Goal: Task Accomplishment & Management: Manage account settings

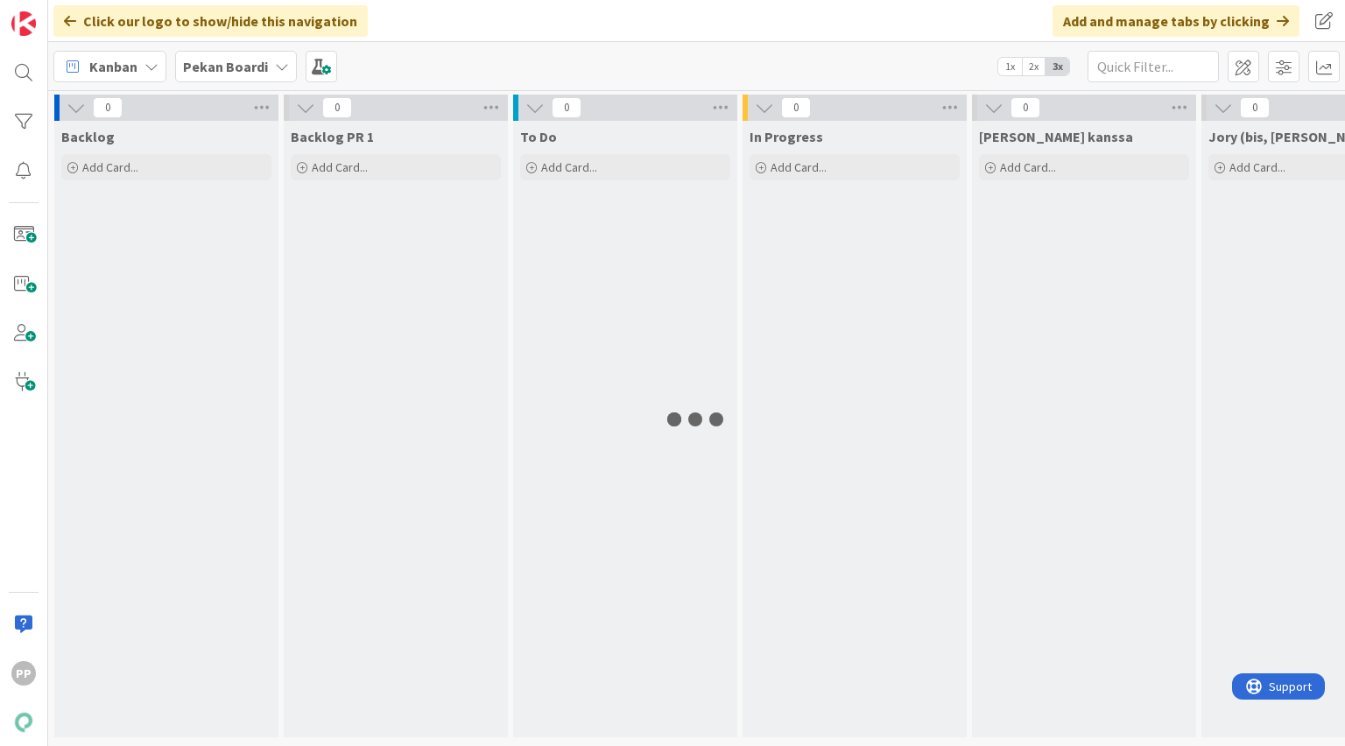
scroll to position [3, 0]
click at [517, 70] on div "Kanban Pekan Boardi 1x 2x 3x" at bounding box center [696, 66] width 1297 height 48
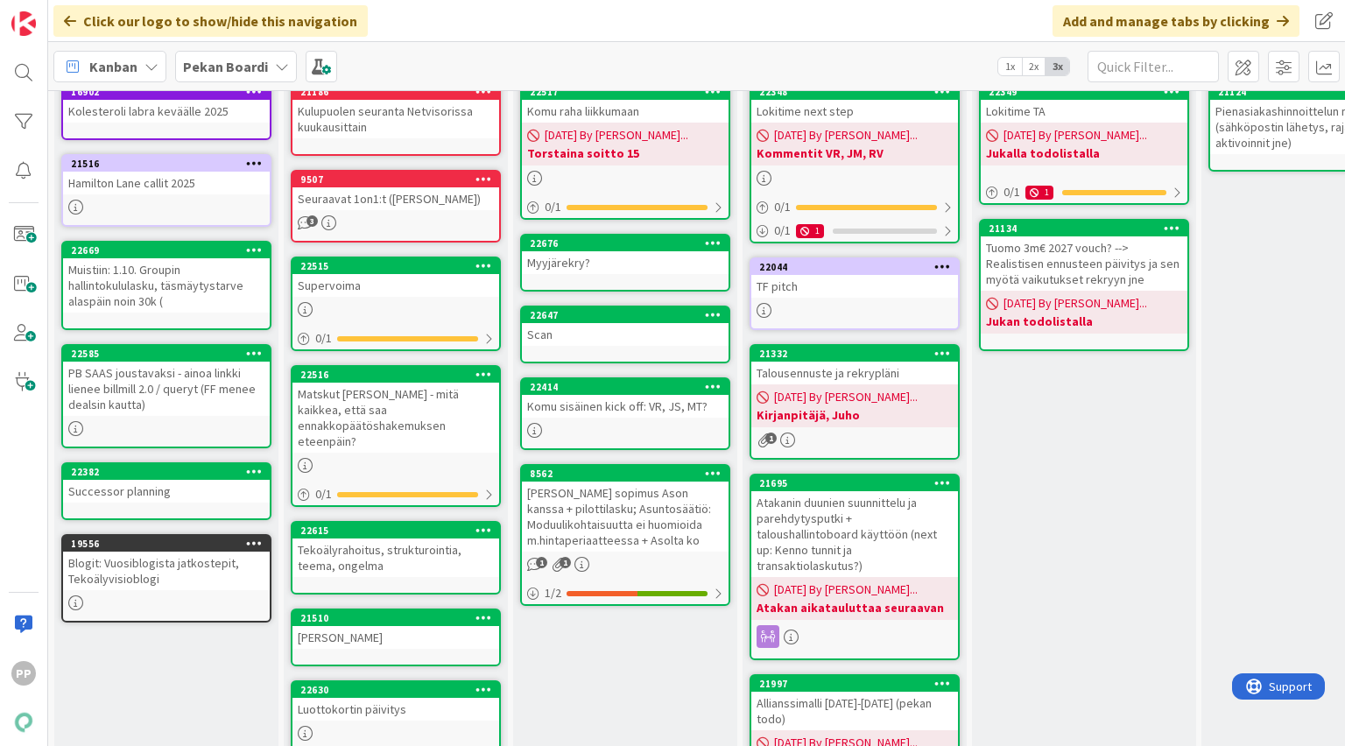
scroll to position [109, 0]
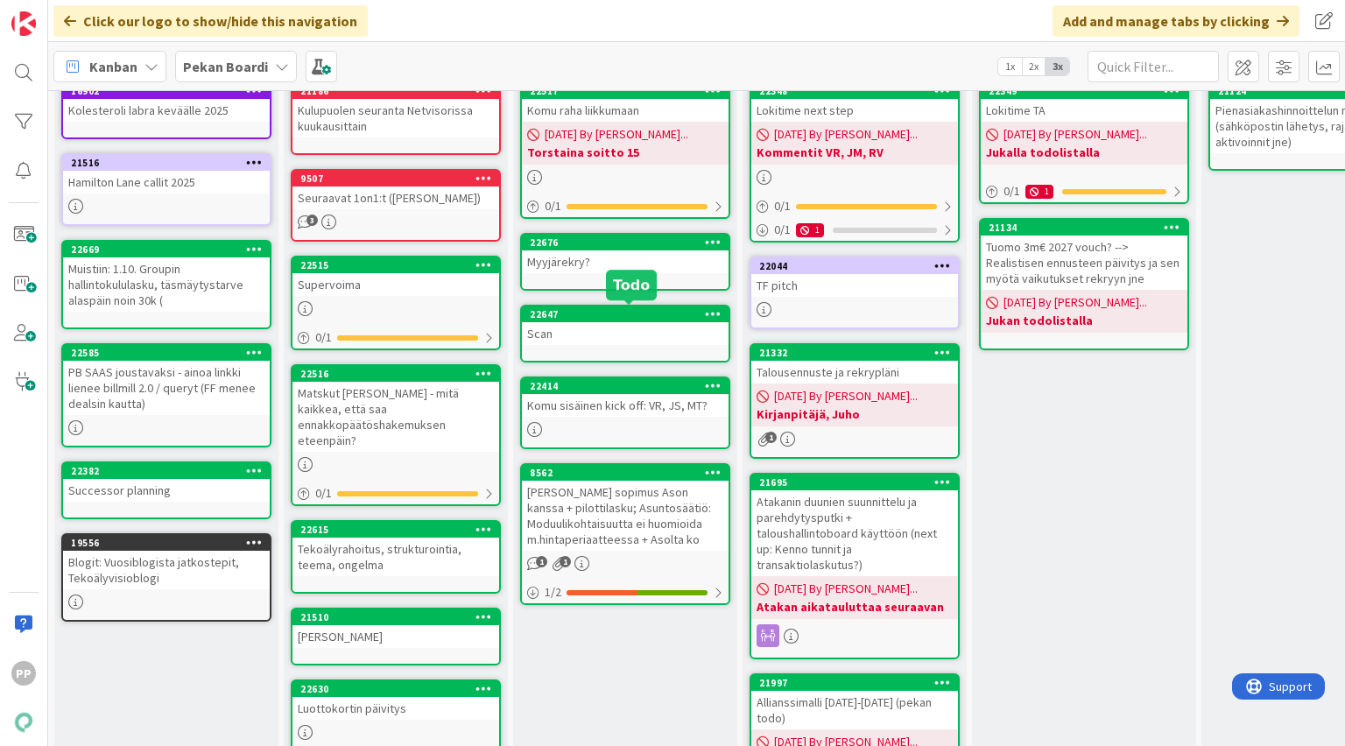
click at [715, 309] on icon at bounding box center [713, 313] width 17 height 12
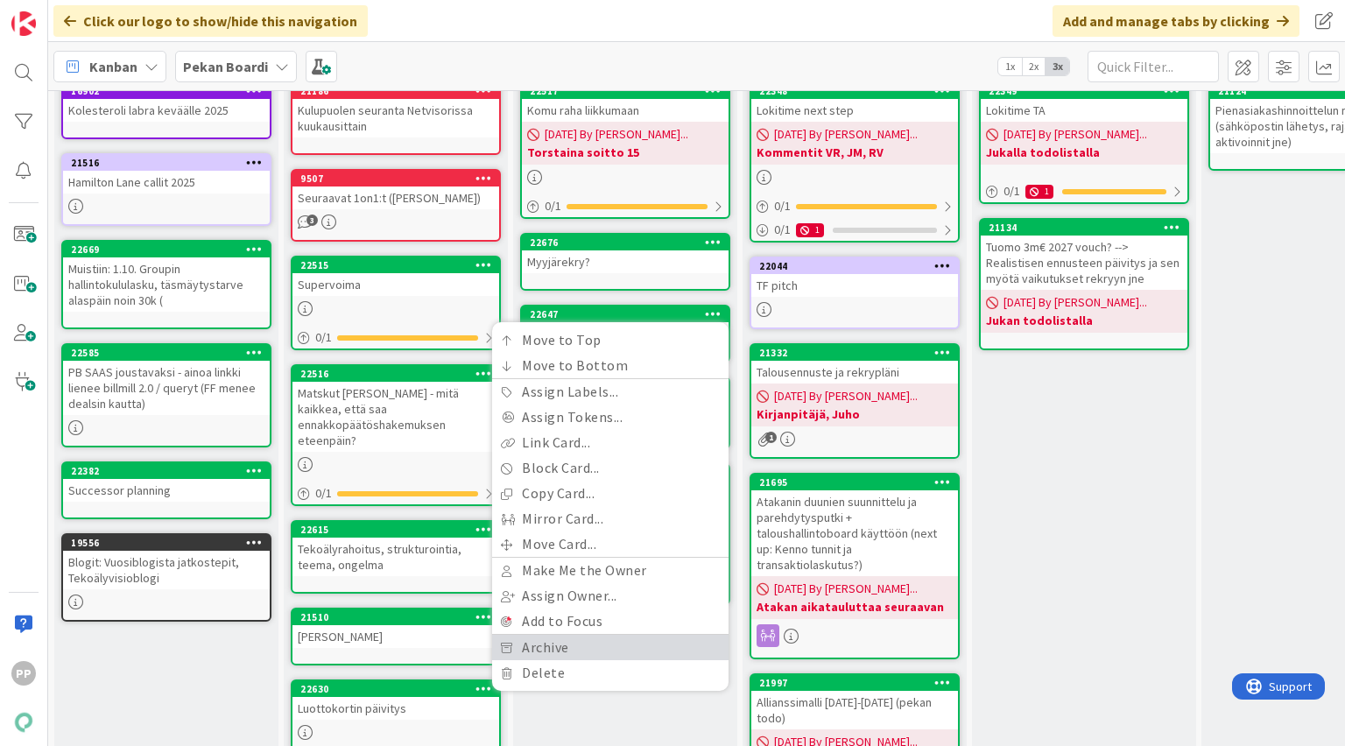
click at [616, 637] on link "Archive" at bounding box center [610, 647] width 236 height 25
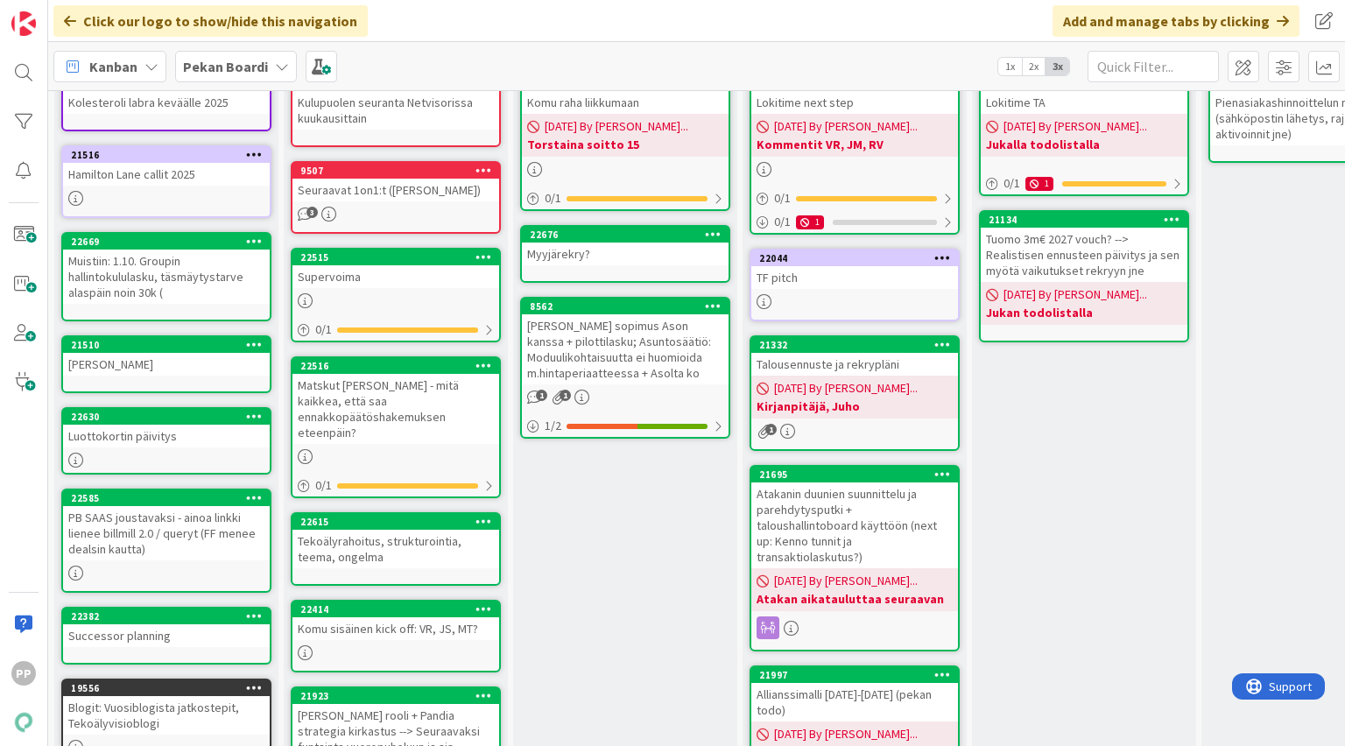
scroll to position [119, 0]
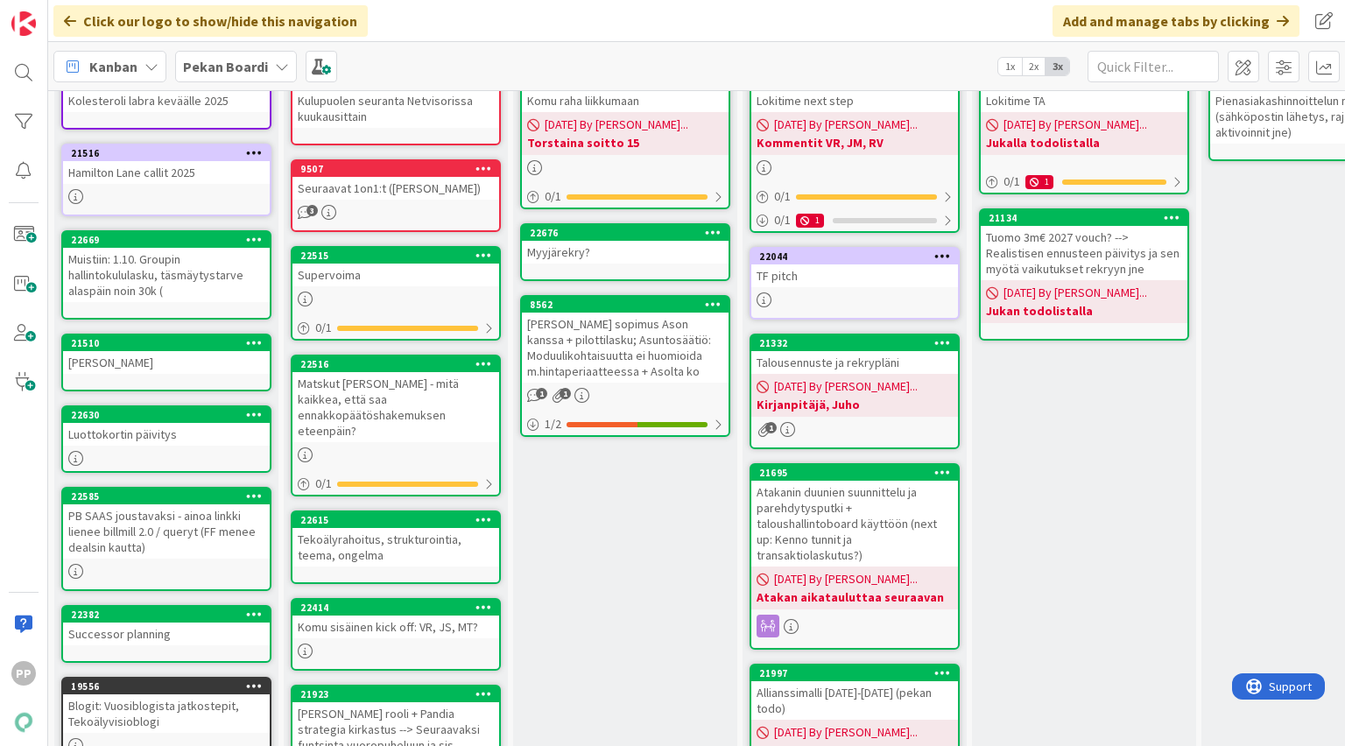
click at [653, 579] on div "To Do Add Card... 22517 Komu raha liikkumaan 08/13/2025 By Pekka... Torstaina s…" at bounding box center [625, 635] width 224 height 1267
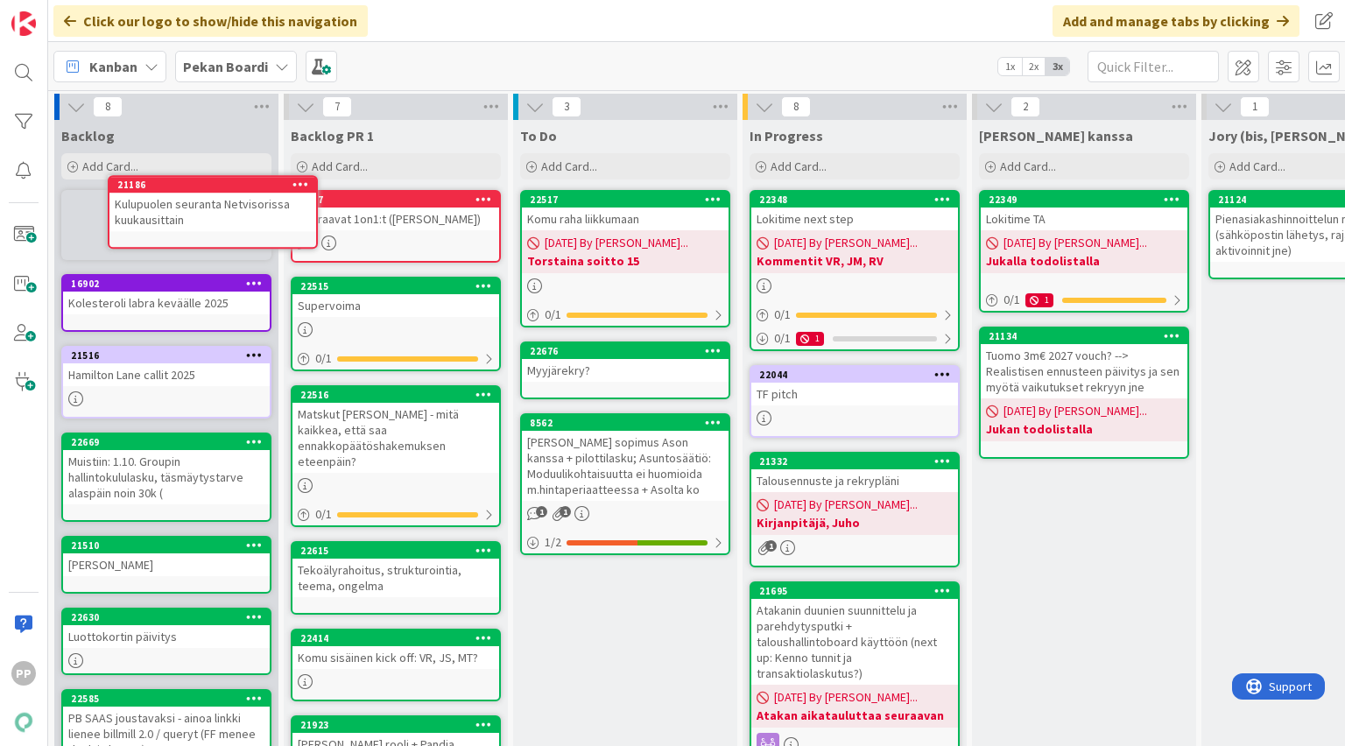
scroll to position [0, 0]
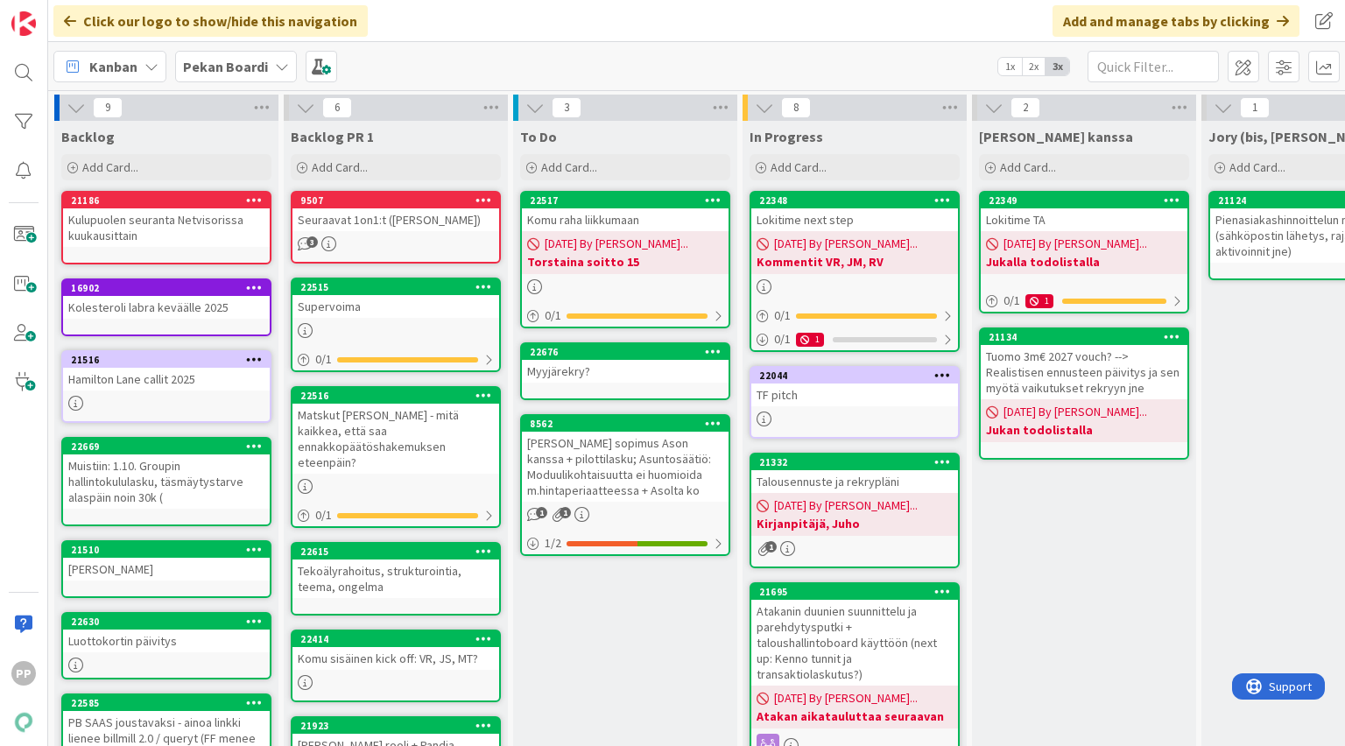
click at [250, 200] on icon at bounding box center [254, 200] width 17 height 12
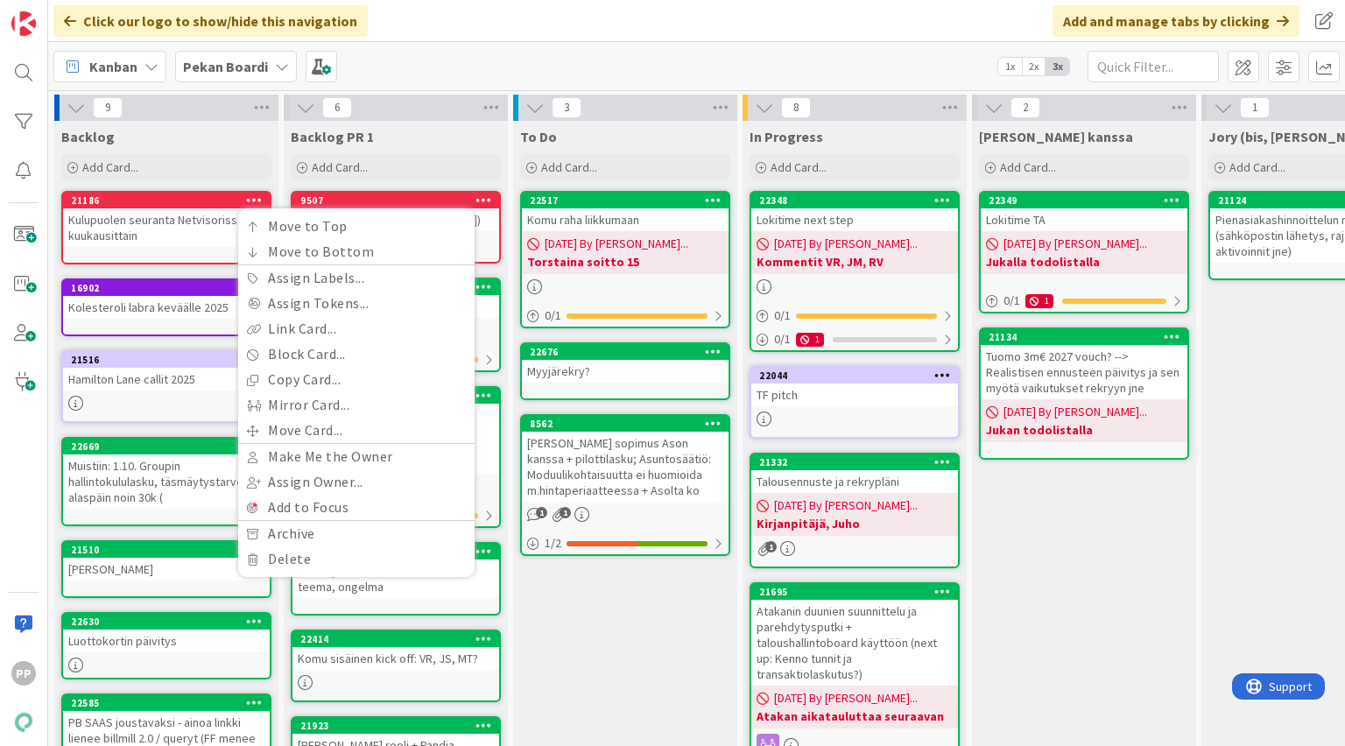
click at [626, 643] on div "To Do Add Card... 22517 Komu raha liikkumaan 08/13/2025 By Pekka... Torstaina s…" at bounding box center [625, 754] width 224 height 1267
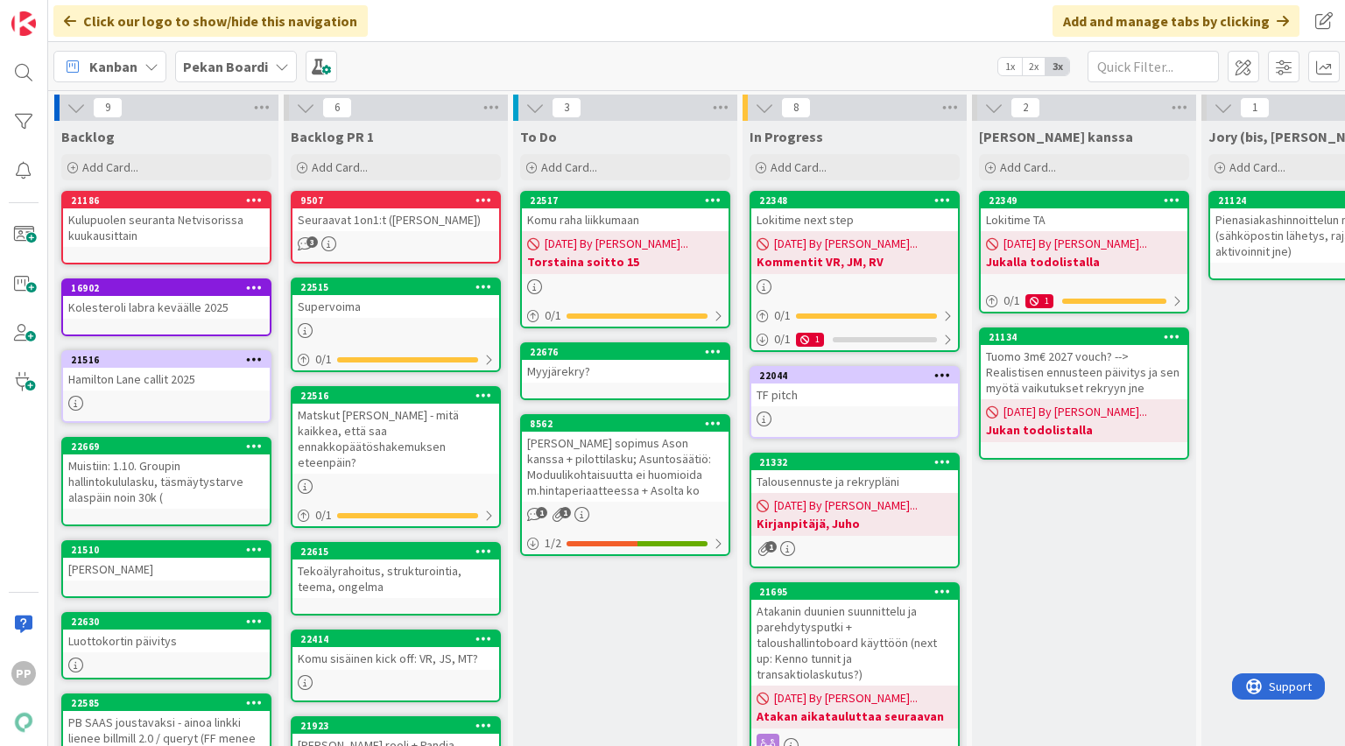
click at [252, 204] on icon at bounding box center [254, 200] width 17 height 12
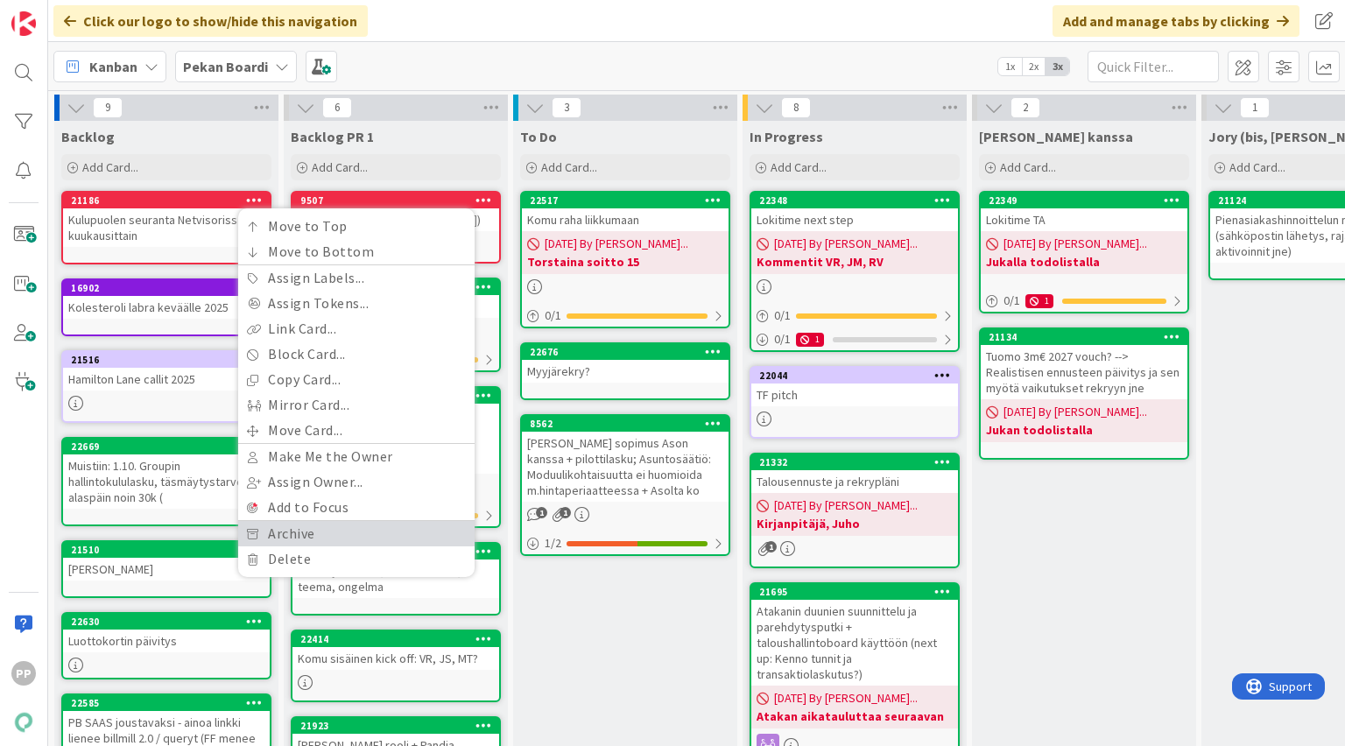
click at [330, 528] on link "Archive" at bounding box center [356, 533] width 236 height 25
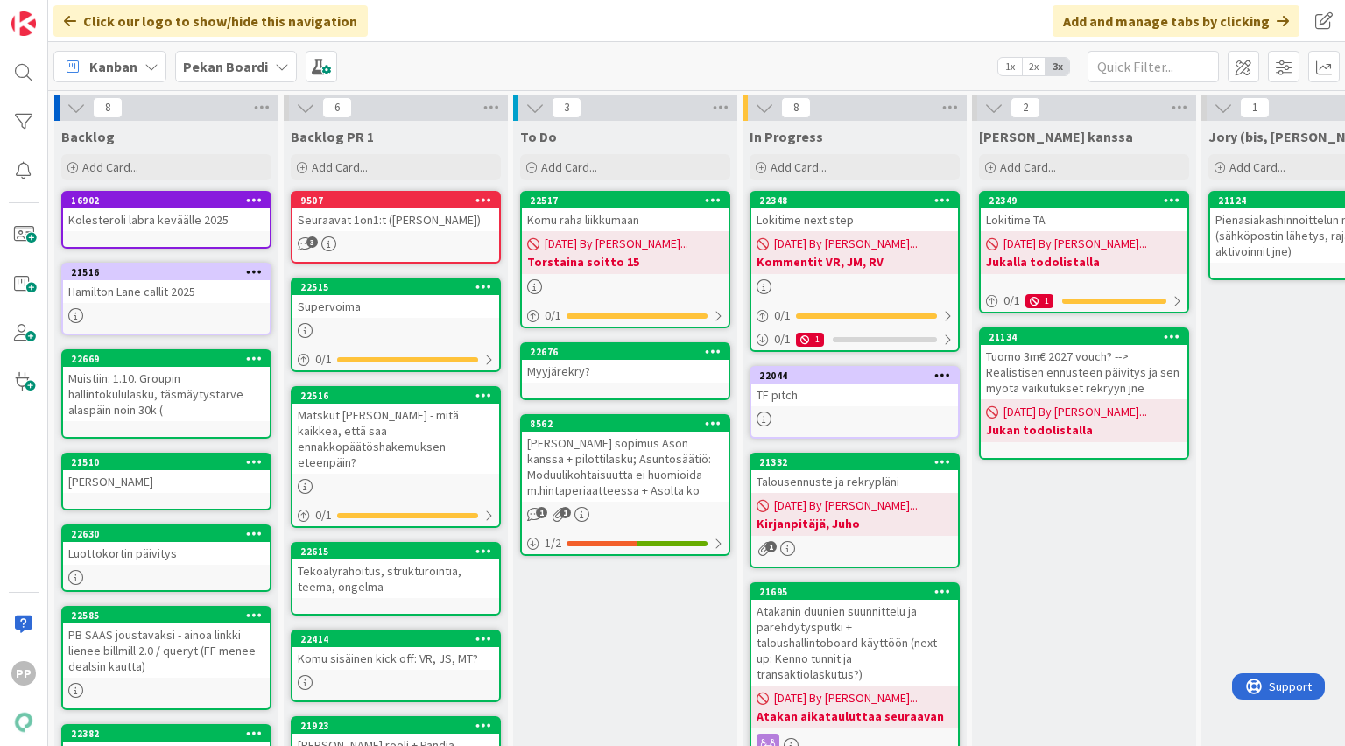
click at [641, 651] on div "To Do Add Card... 22517 Komu raha liikkumaan 08/13/2025 By Pekka... Torstaina s…" at bounding box center [625, 754] width 224 height 1267
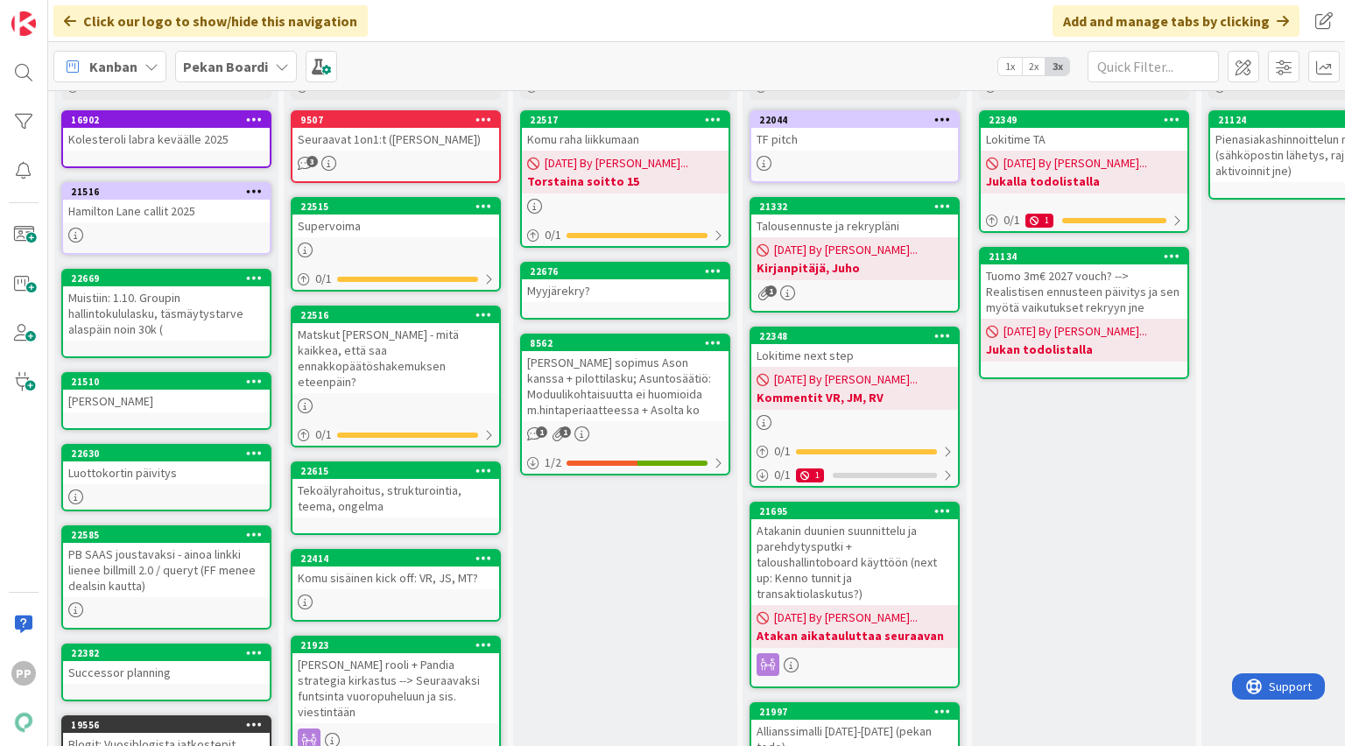
scroll to position [80, 0]
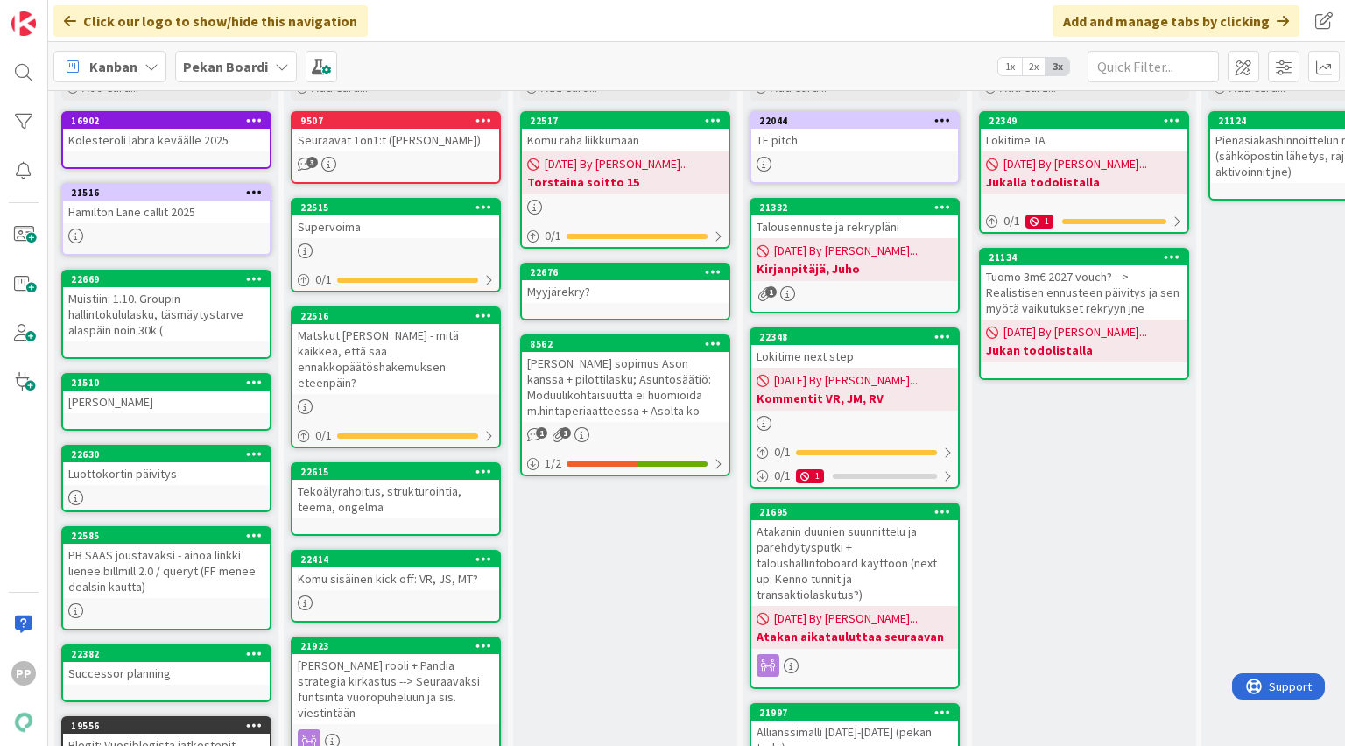
click at [879, 222] on div "Talousennuste ja rekrypläni" at bounding box center [854, 226] width 207 height 23
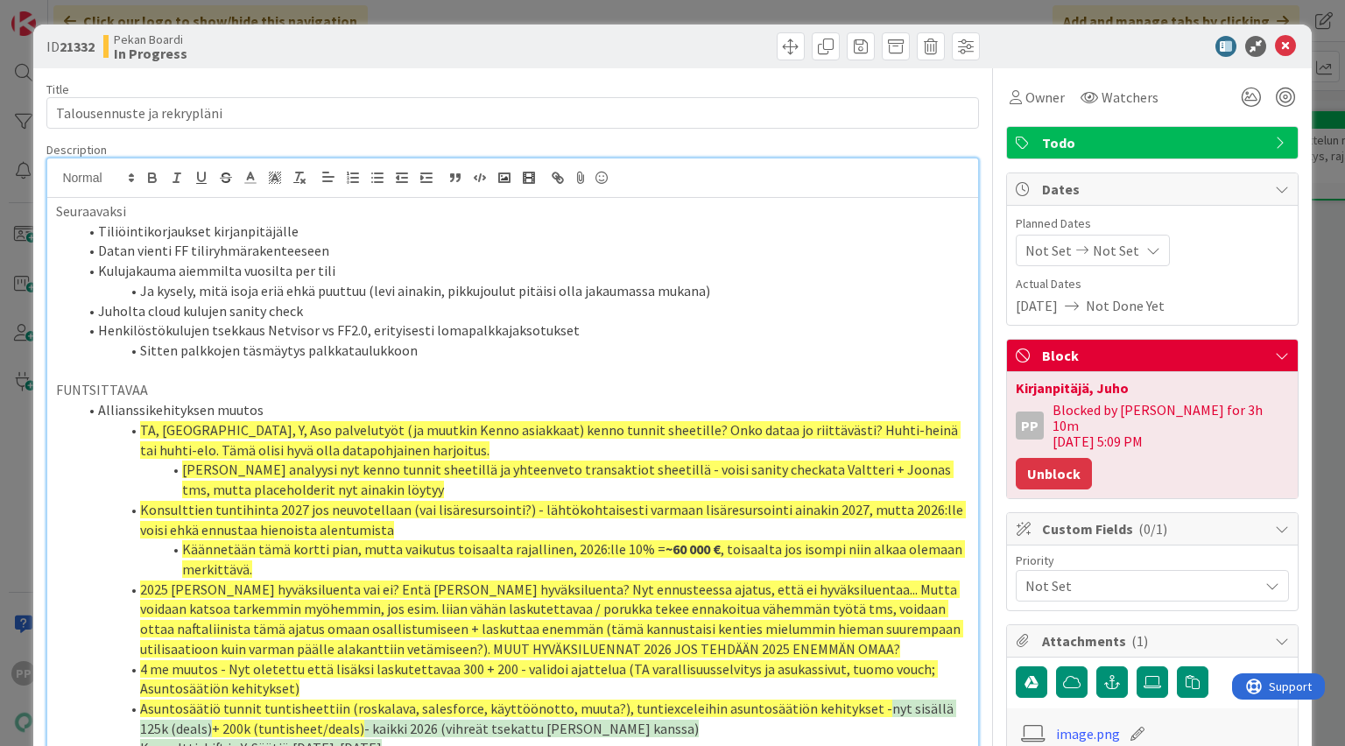
click at [1030, 458] on button "Unblock" at bounding box center [1054, 474] width 76 height 32
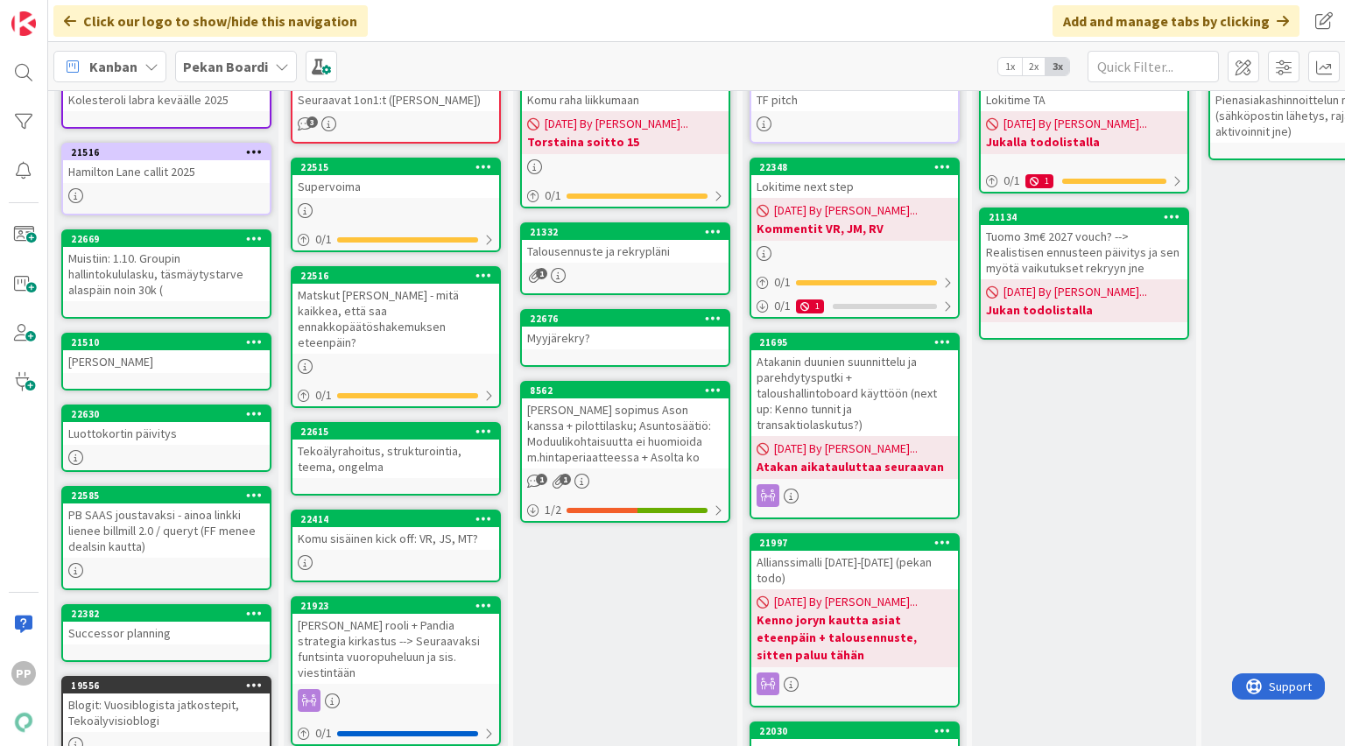
scroll to position [123, 0]
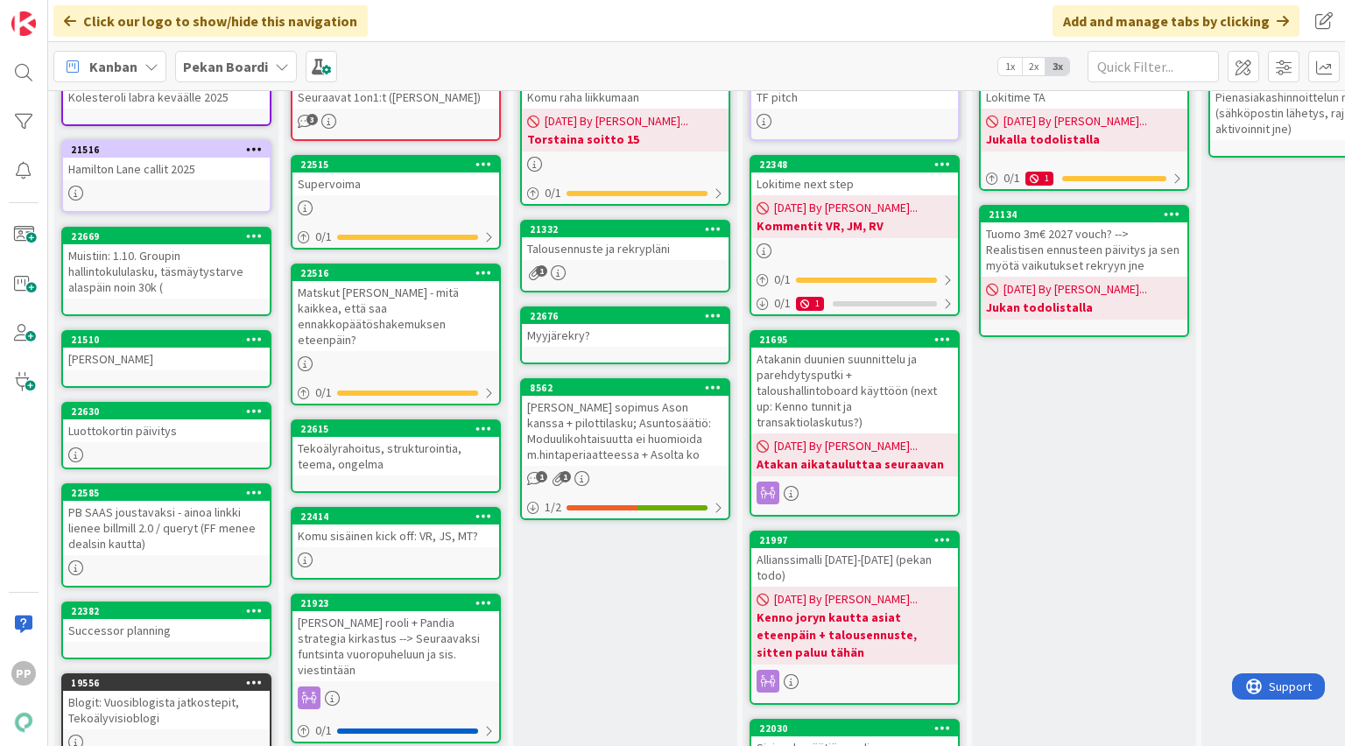
click at [883, 361] on div "Atakanin duunien suunnittelu ja parehdytysputki + taloushallintoboard käyttöön …" at bounding box center [854, 391] width 207 height 86
click at [813, 386] on div "Atakanin duunien suunnittelu ja parehdytysputki + taloushallintoboard käyttöön …" at bounding box center [854, 391] width 207 height 86
click at [814, 455] on div "08/07/2025 By Pekka... Atakan aikatauluttaa seuraavan" at bounding box center [854, 454] width 207 height 43
click at [827, 365] on div "Atakanin duunien suunnittelu ja parehdytysputki + taloushallintoboard käyttöön …" at bounding box center [854, 391] width 207 height 86
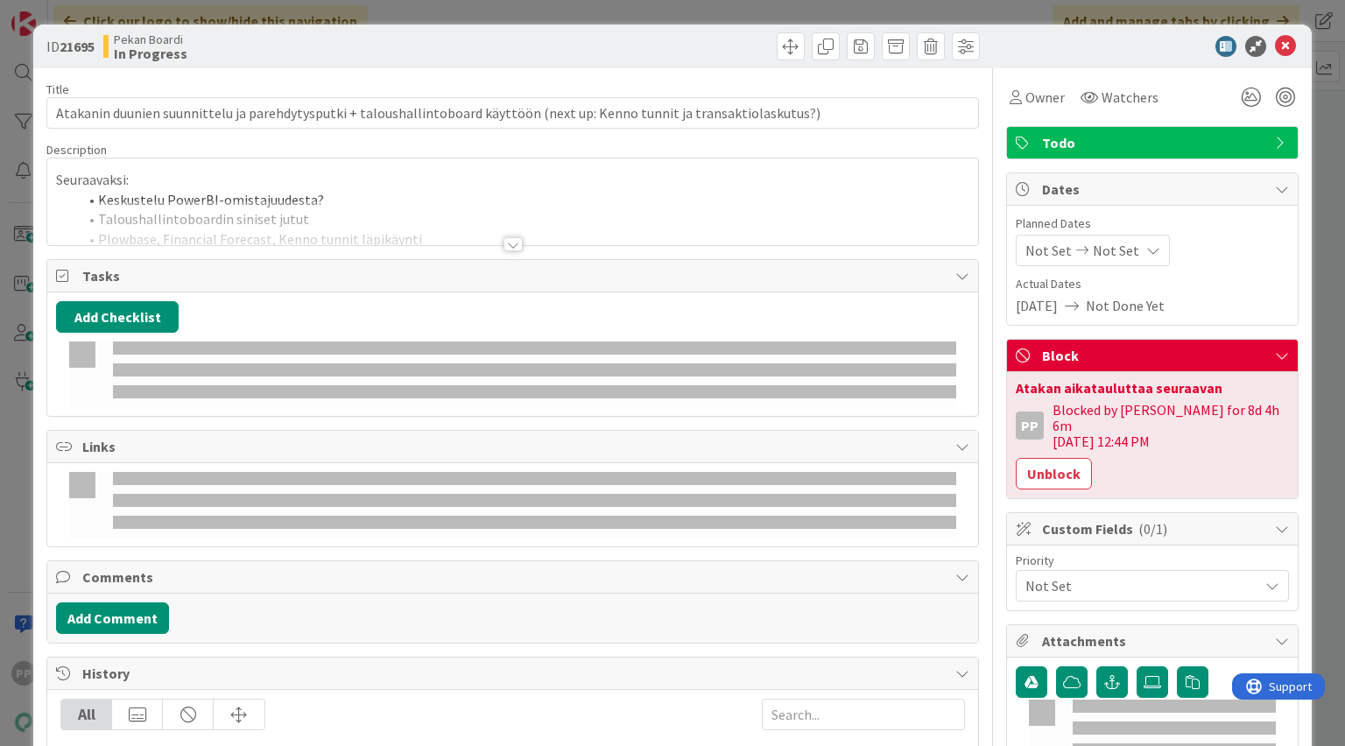
scroll to position [200, 0]
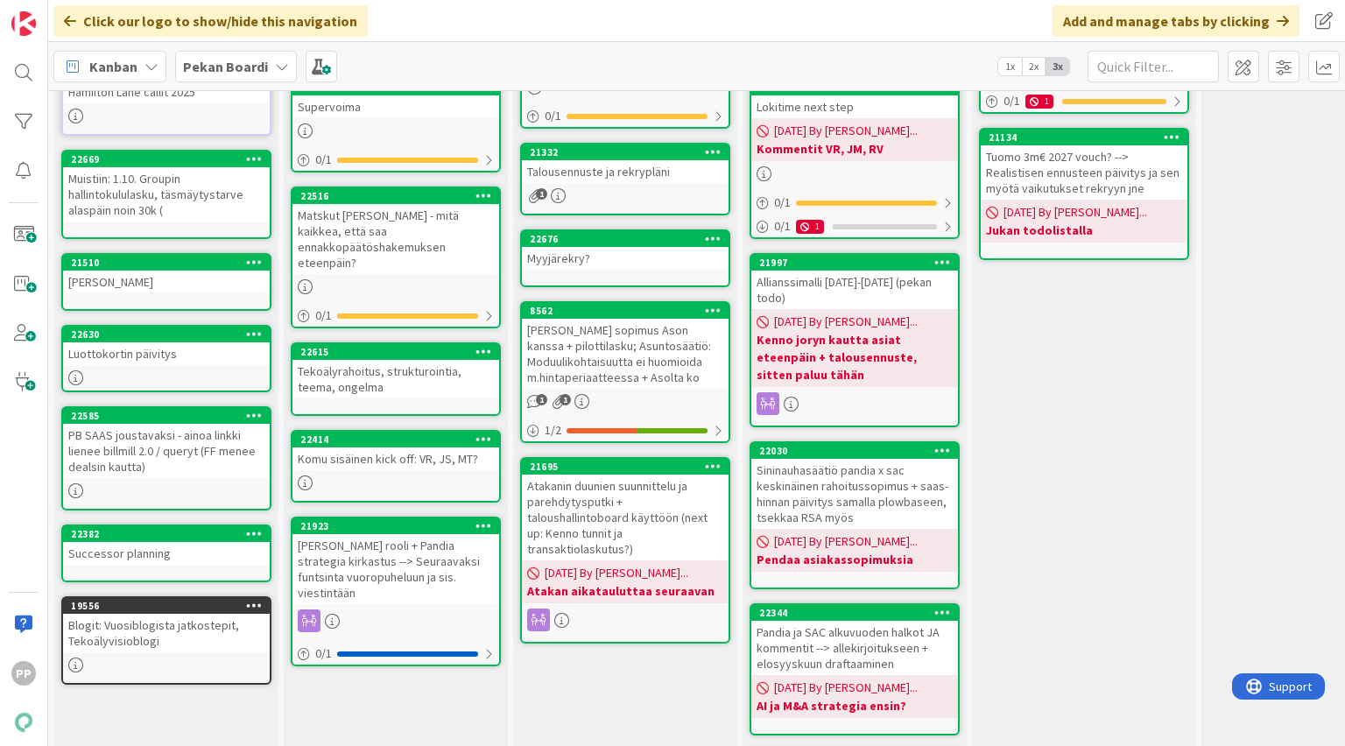
click at [680, 512] on div "Atakanin duunien suunnittelu ja parehdytysputki + taloushallintoboard käyttöön …" at bounding box center [625, 518] width 207 height 86
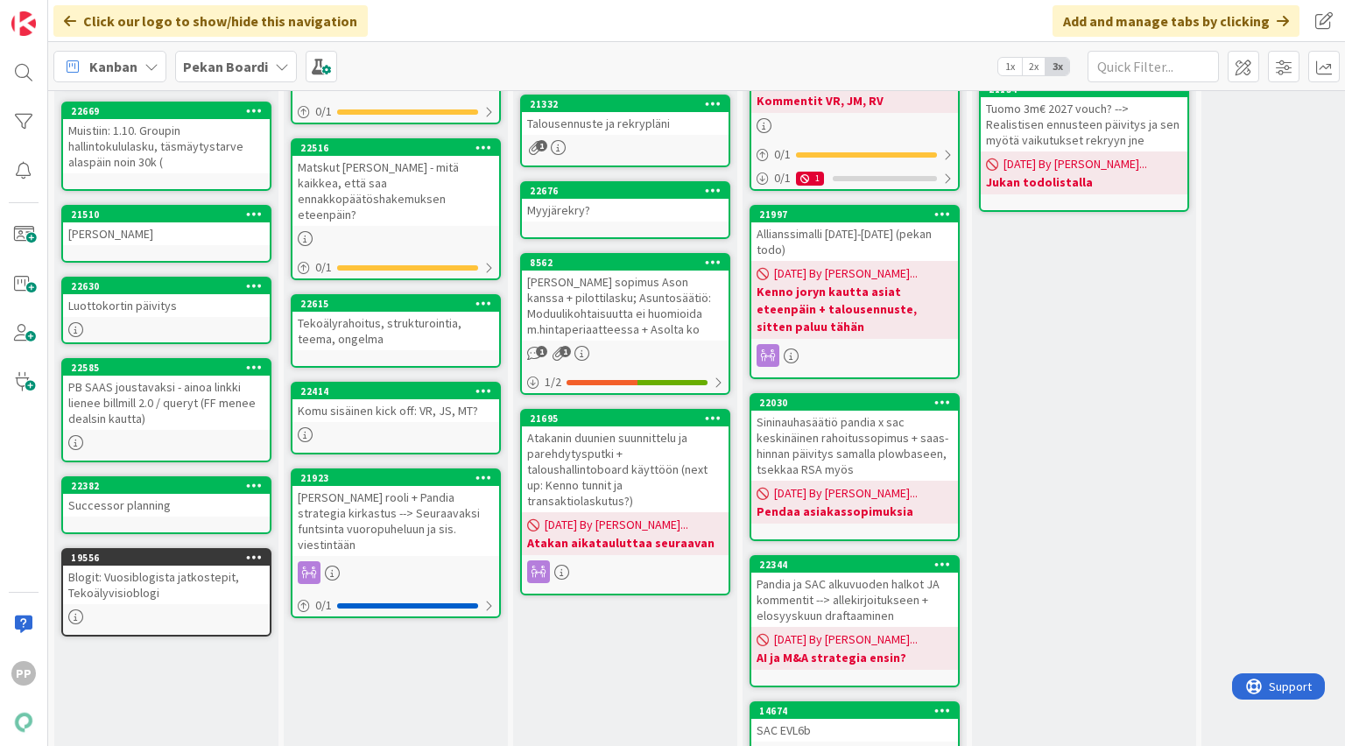
scroll to position [249, 0]
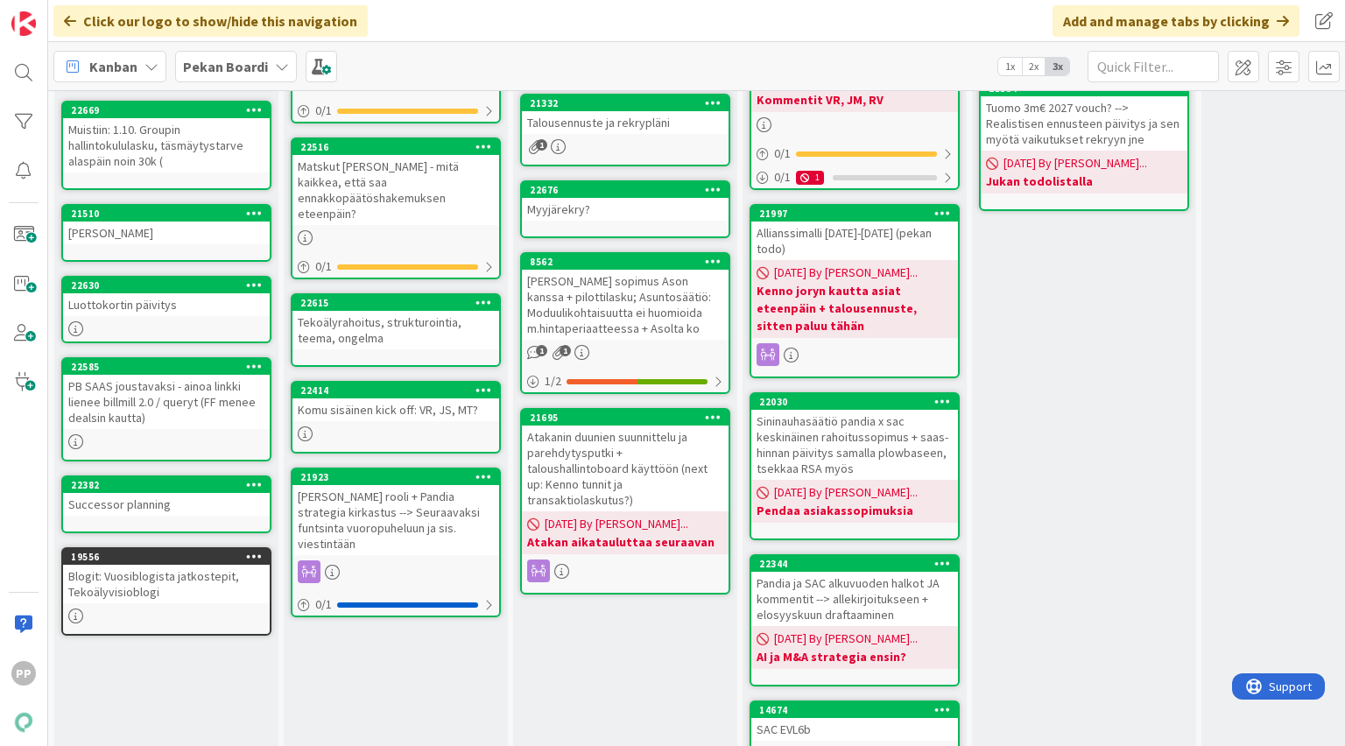
click at [613, 431] on div "Atakanin duunien suunnittelu ja parehdytysputki + taloushallintoboard käyttöön …" at bounding box center [625, 469] width 207 height 86
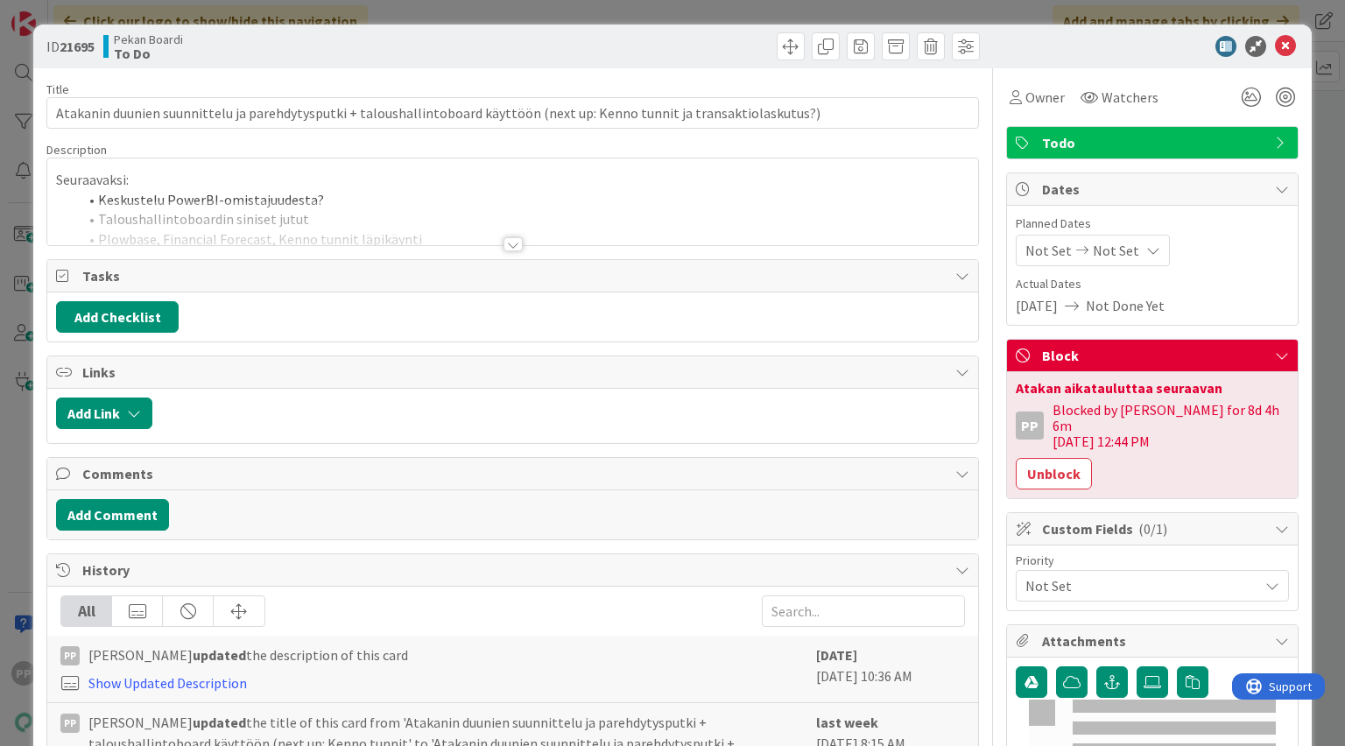
click at [1065, 473] on div "Atakan aikatauluttaa seuraavan PP Blocked by Pekka for 8d 4h 6m 08/07/2025 12:4…" at bounding box center [1152, 435] width 291 height 126
click at [1062, 461] on button "Unblock" at bounding box center [1054, 474] width 76 height 32
type textarea "x"
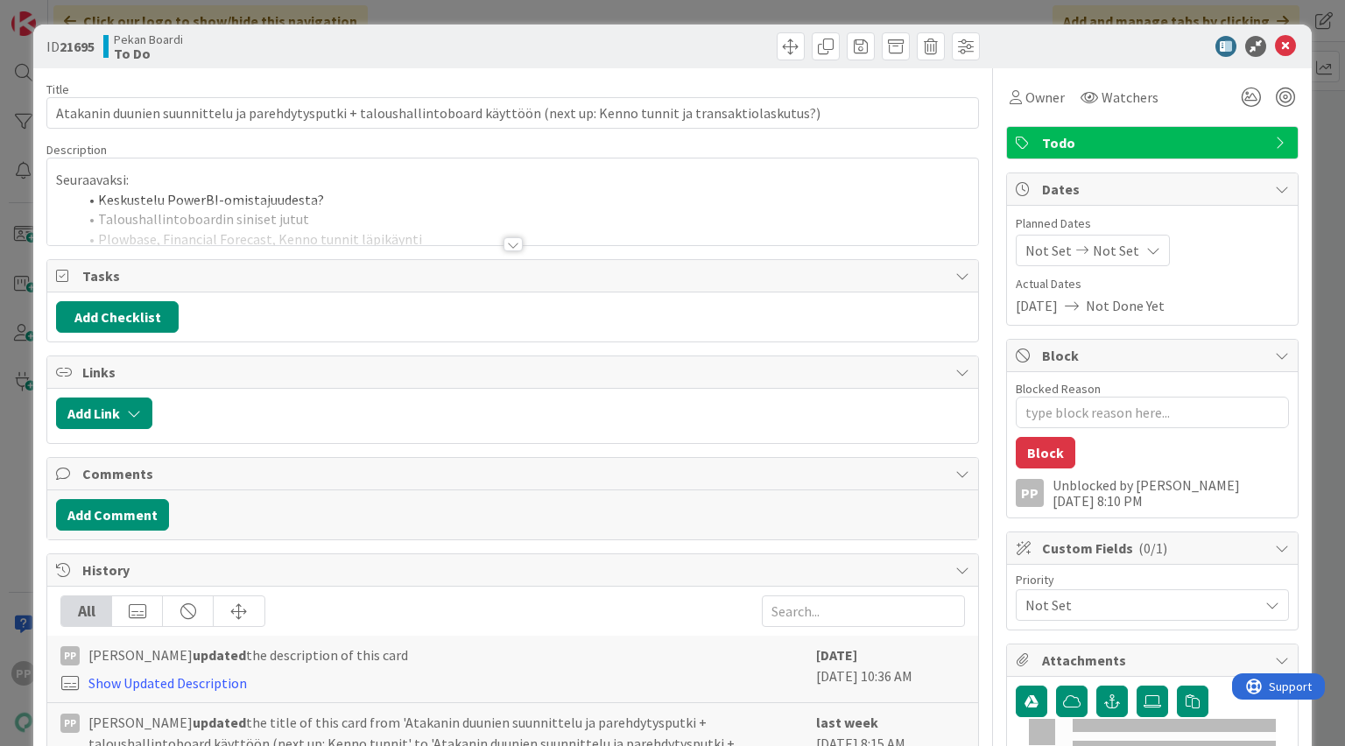
click at [1310, 371] on div "ID 21695 Pekan Boardi To Do Title 125 / 128 Atakanin duunien suunnittelu ja par…" at bounding box center [672, 373] width 1345 height 746
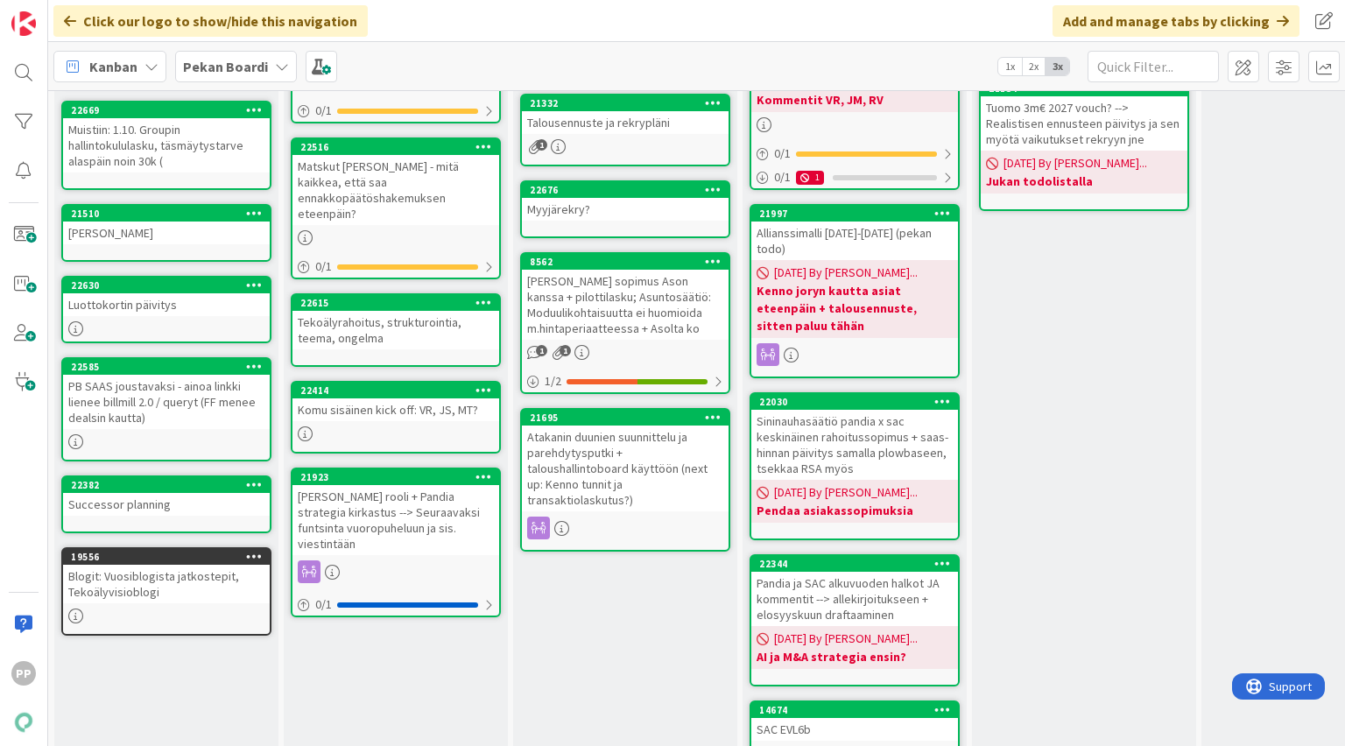
click at [806, 240] on div "Allianssimalli 2026-2027 (pekan todo)" at bounding box center [854, 241] width 207 height 39
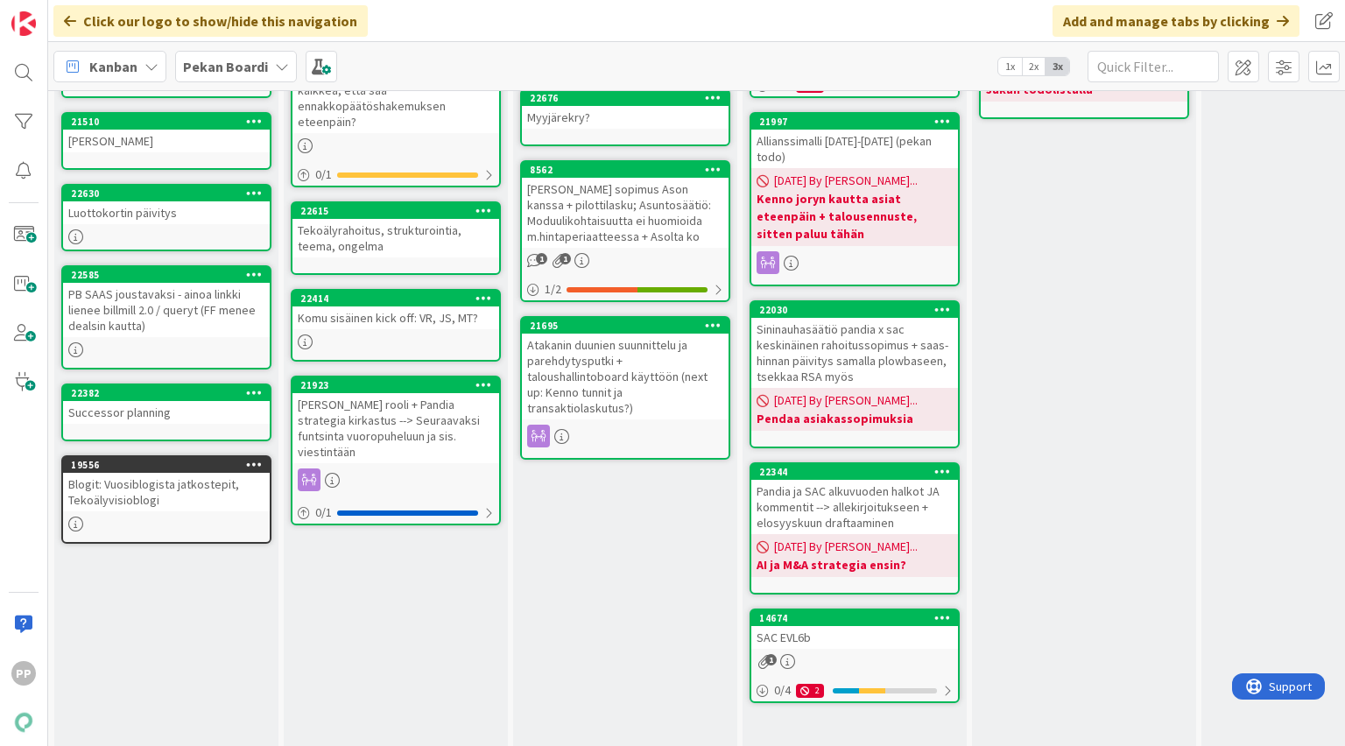
scroll to position [344, 0]
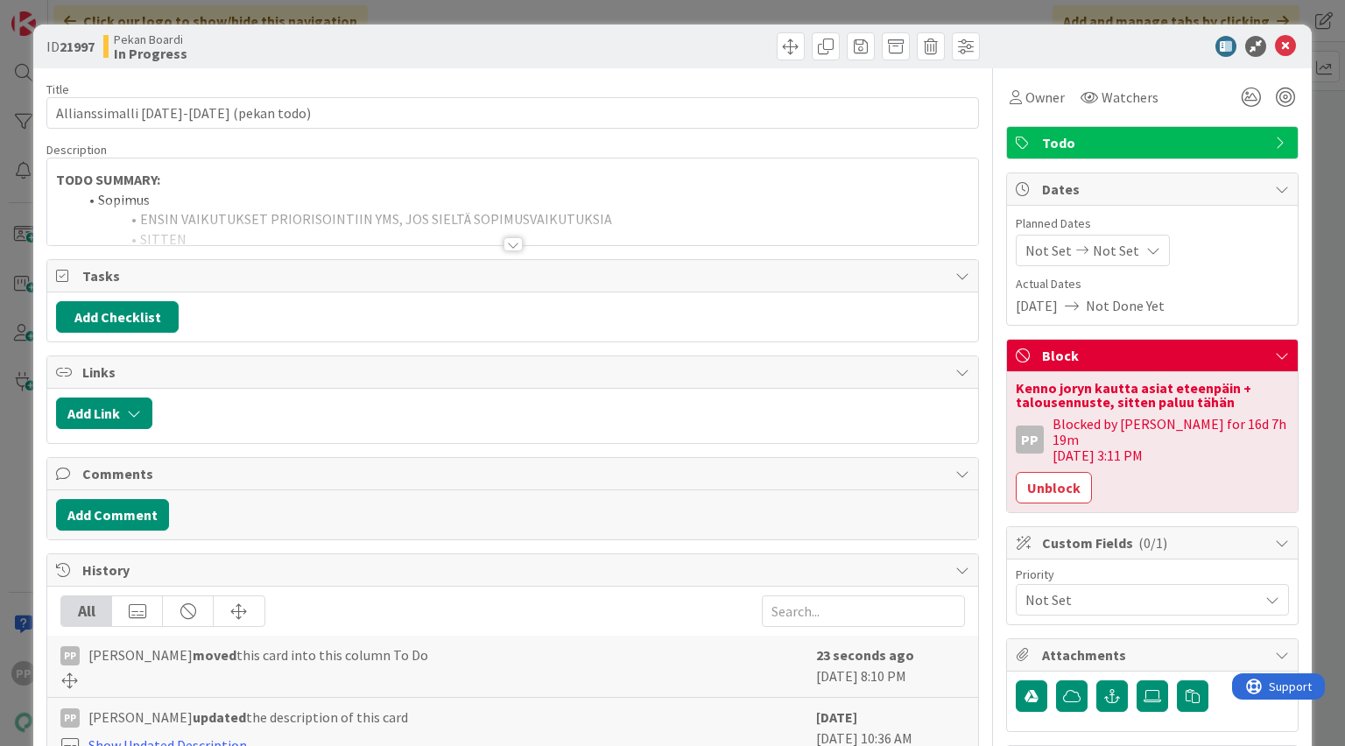
click at [699, 210] on div at bounding box center [512, 223] width 930 height 45
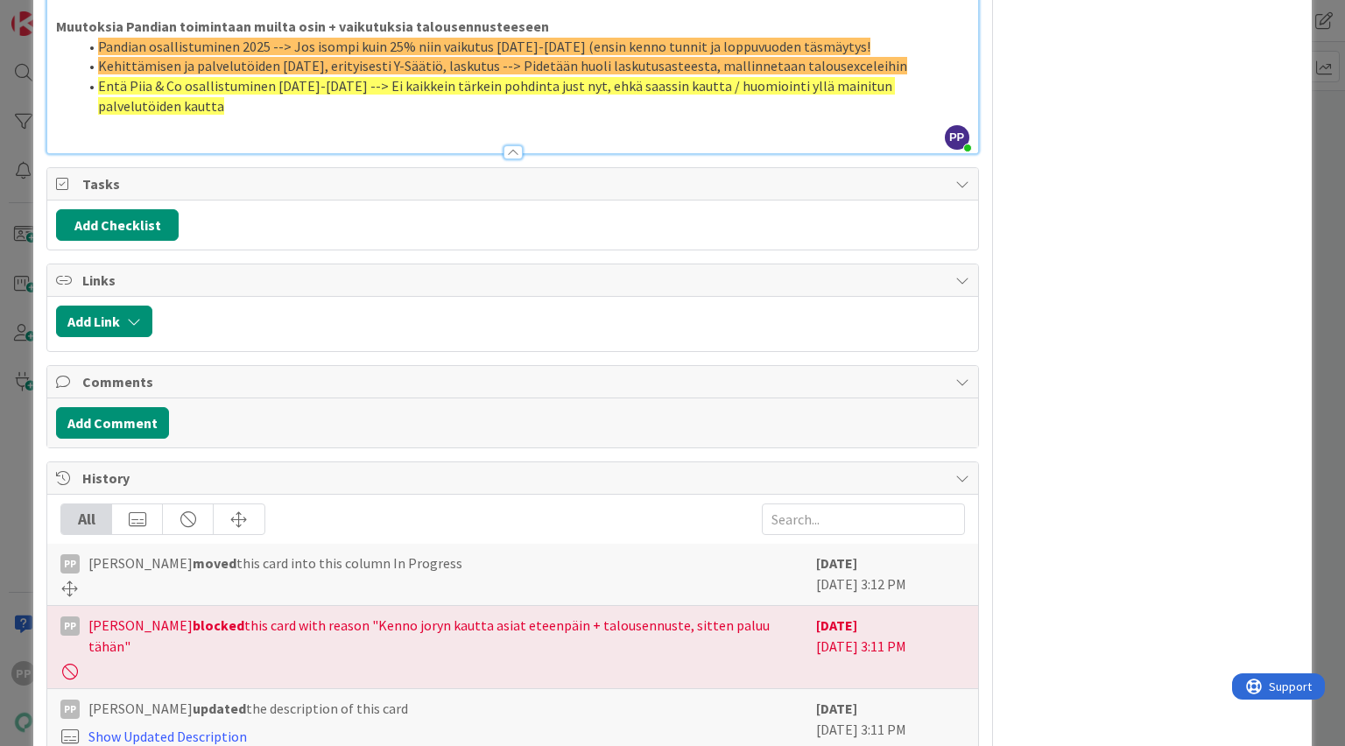
scroll to position [2291, 0]
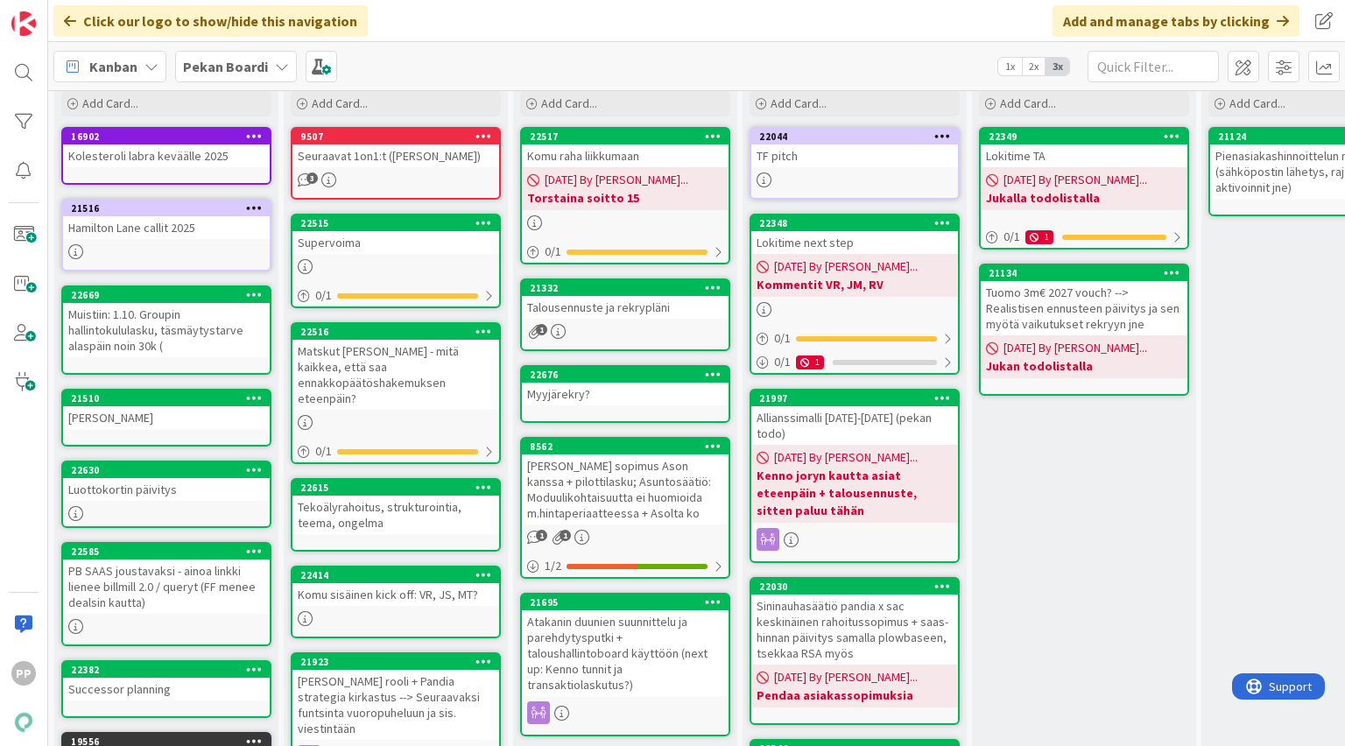
scroll to position [65, 0]
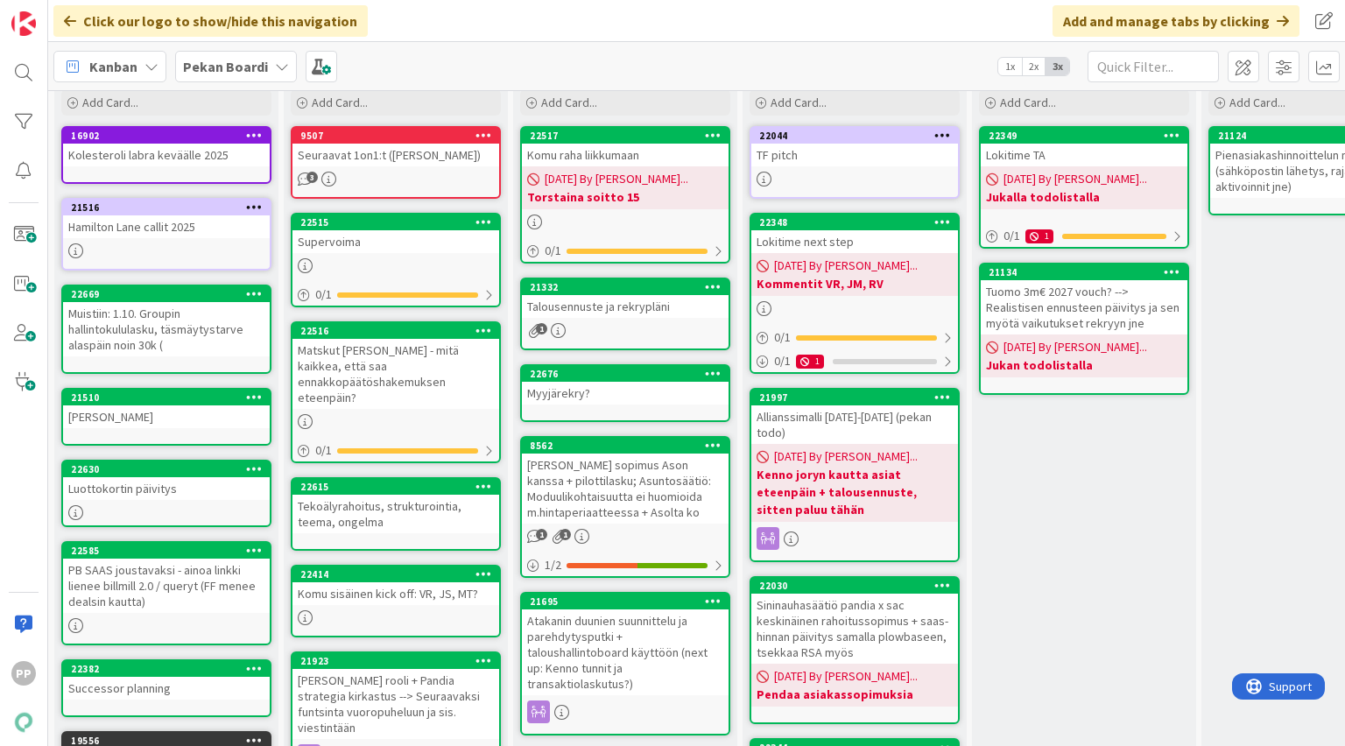
click at [1055, 525] on div "Jukan kanssa Add Card... 22349 Lokitime TA 08/05/2025 By Pekka... Jukalla todol…" at bounding box center [1084, 626] width 224 height 1141
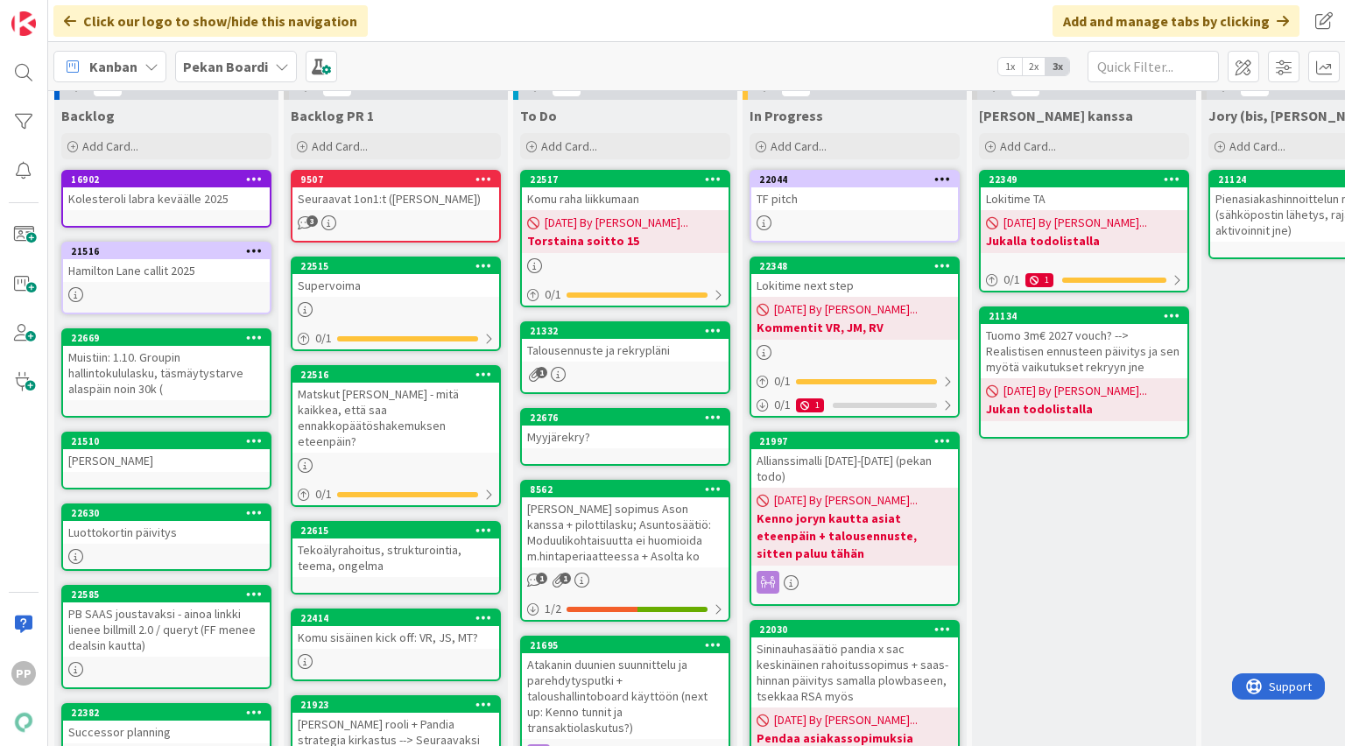
scroll to position [0, 0]
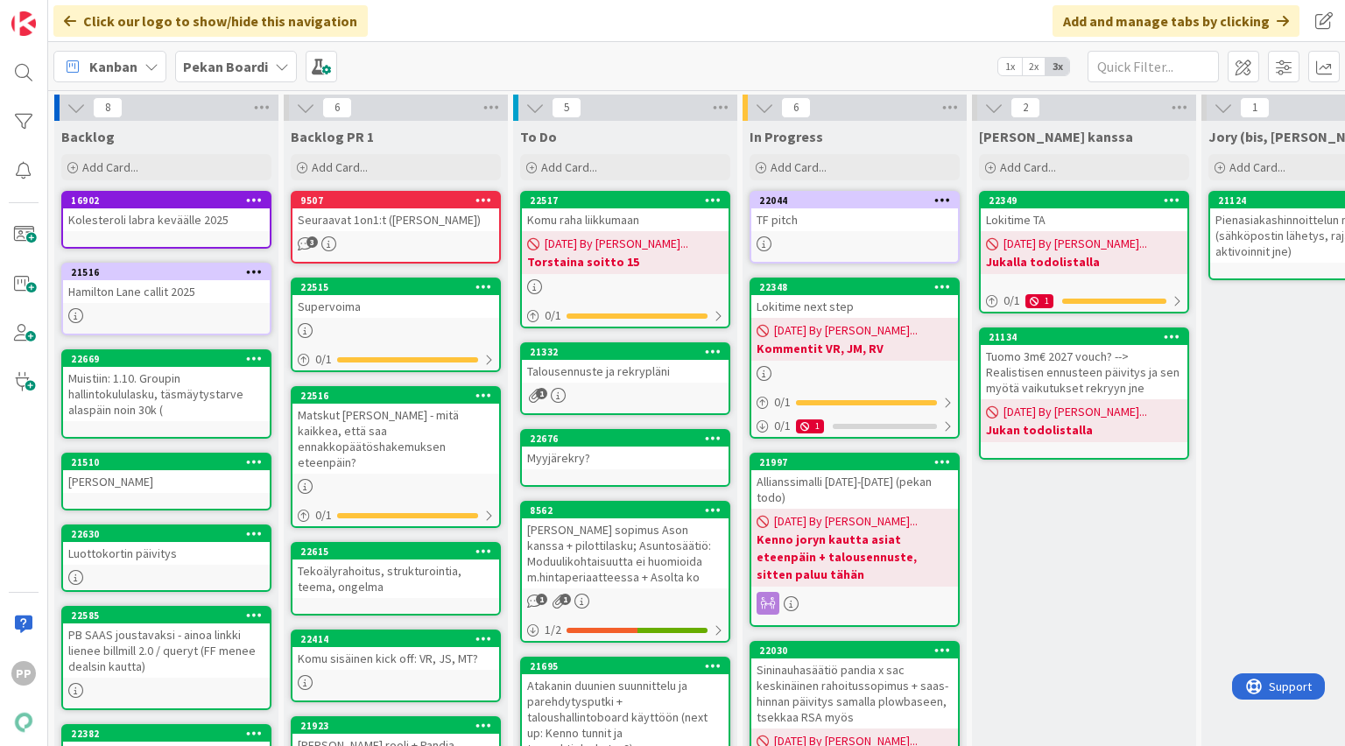
click at [401, 81] on div "Kanban Pekan Boardi 1x 2x 3x" at bounding box center [696, 66] width 1297 height 48
click at [479, 69] on div "Kanban Pekan Boardi 1x 2x 3x" at bounding box center [696, 66] width 1297 height 48
click at [257, 64] on b "Pekan Boardi" at bounding box center [225, 67] width 85 height 18
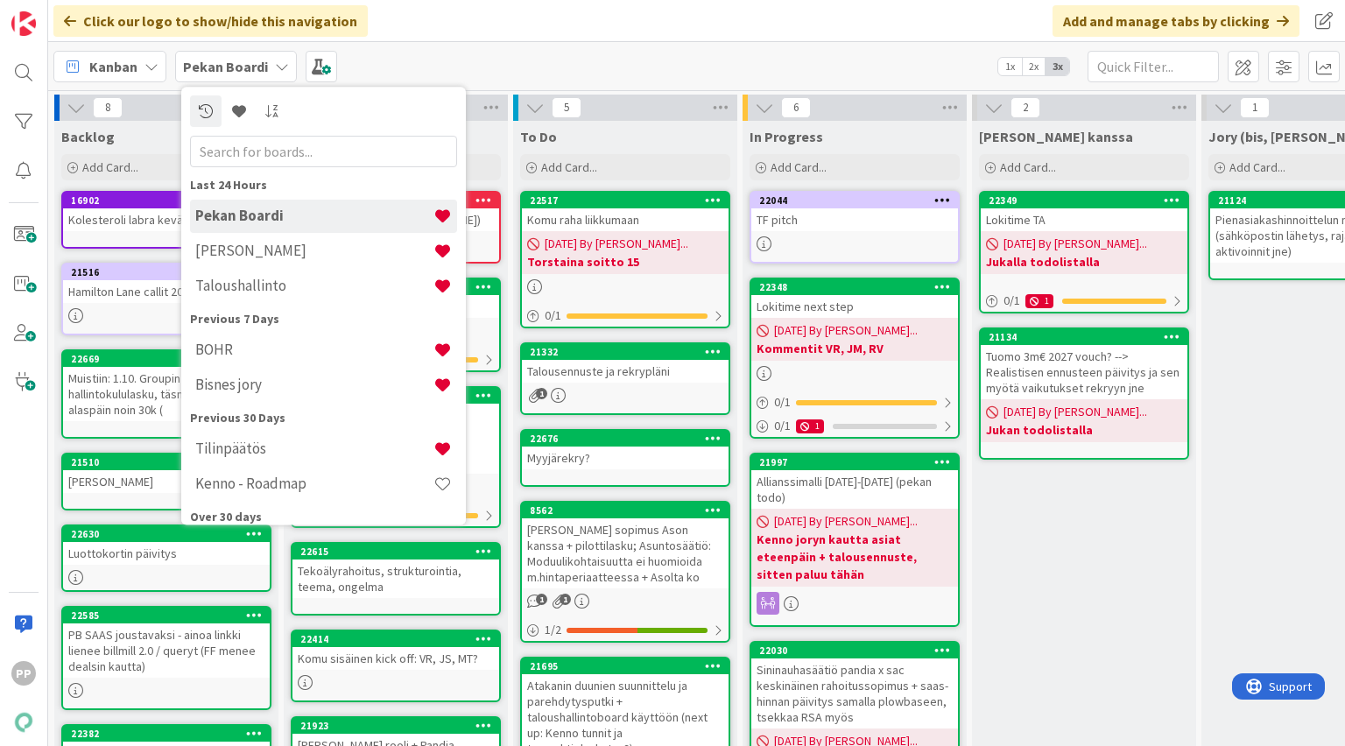
click at [257, 64] on b "Pekan Boardi" at bounding box center [225, 67] width 85 height 18
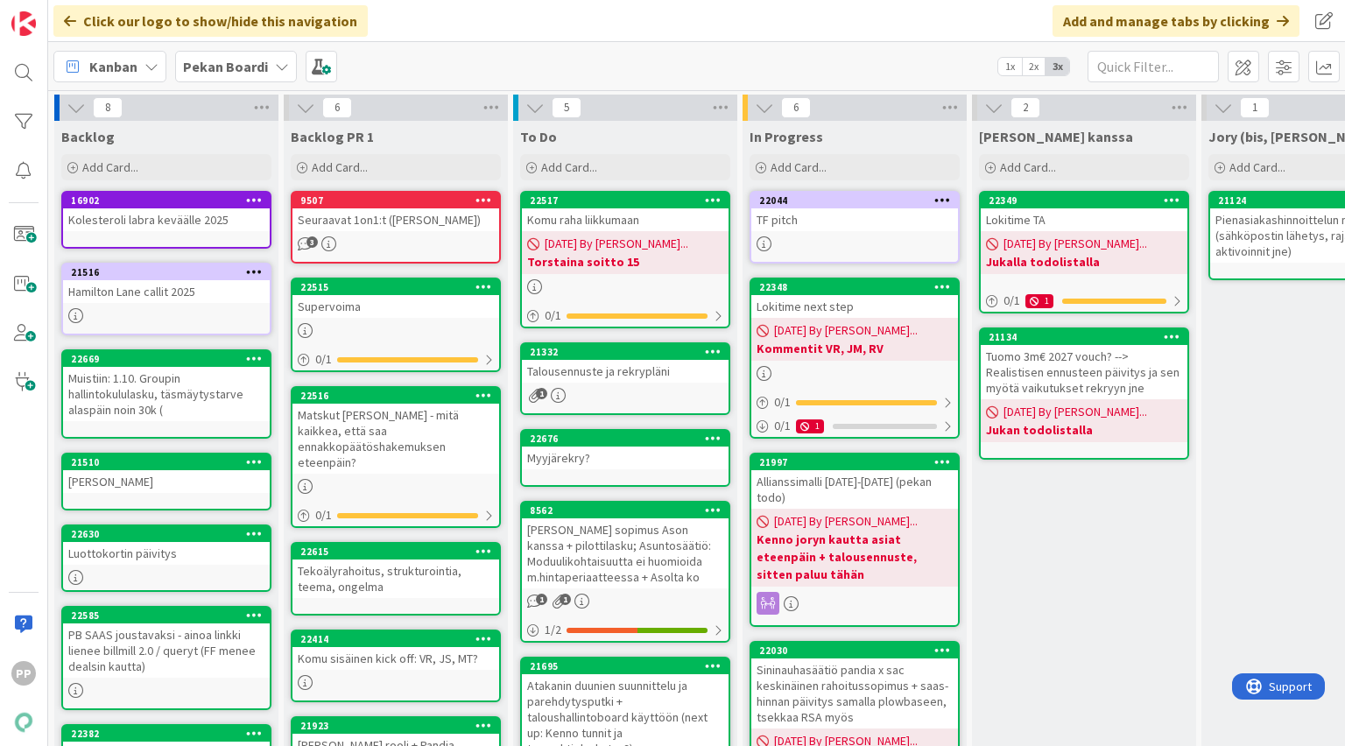
click at [378, 57] on div "Kanban Pekan Boardi 1x 2x 3x" at bounding box center [696, 66] width 1297 height 48
drag, startPoint x: 378, startPoint y: 57, endPoint x: 385, endPoint y: 27, distance: 30.6
click at [385, 27] on div "Click our logo to show/hide this navigation Add and manage tabs by clicking Kan…" at bounding box center [696, 373] width 1297 height 746
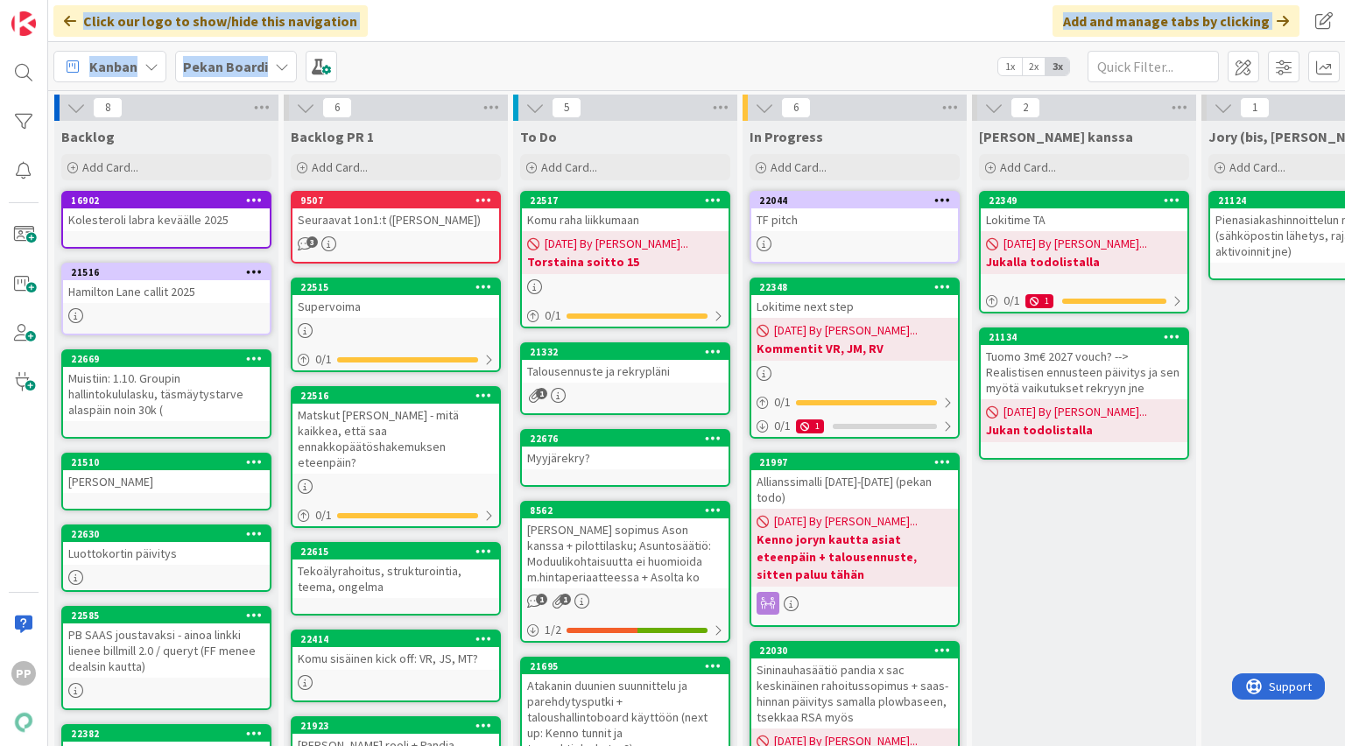
click at [385, 27] on div "Click our logo to show/hide this navigation Add and manage tabs by clicking" at bounding box center [696, 21] width 1297 height 42
drag, startPoint x: 382, startPoint y: 35, endPoint x: 382, endPoint y: 69, distance: 34.1
click at [382, 69] on div "Click our logo to show/hide this navigation Add and manage tabs by clicking Kan…" at bounding box center [696, 373] width 1297 height 746
click at [382, 69] on div "Kanban Pekan Boardi 1x 2x 3x" at bounding box center [696, 66] width 1297 height 48
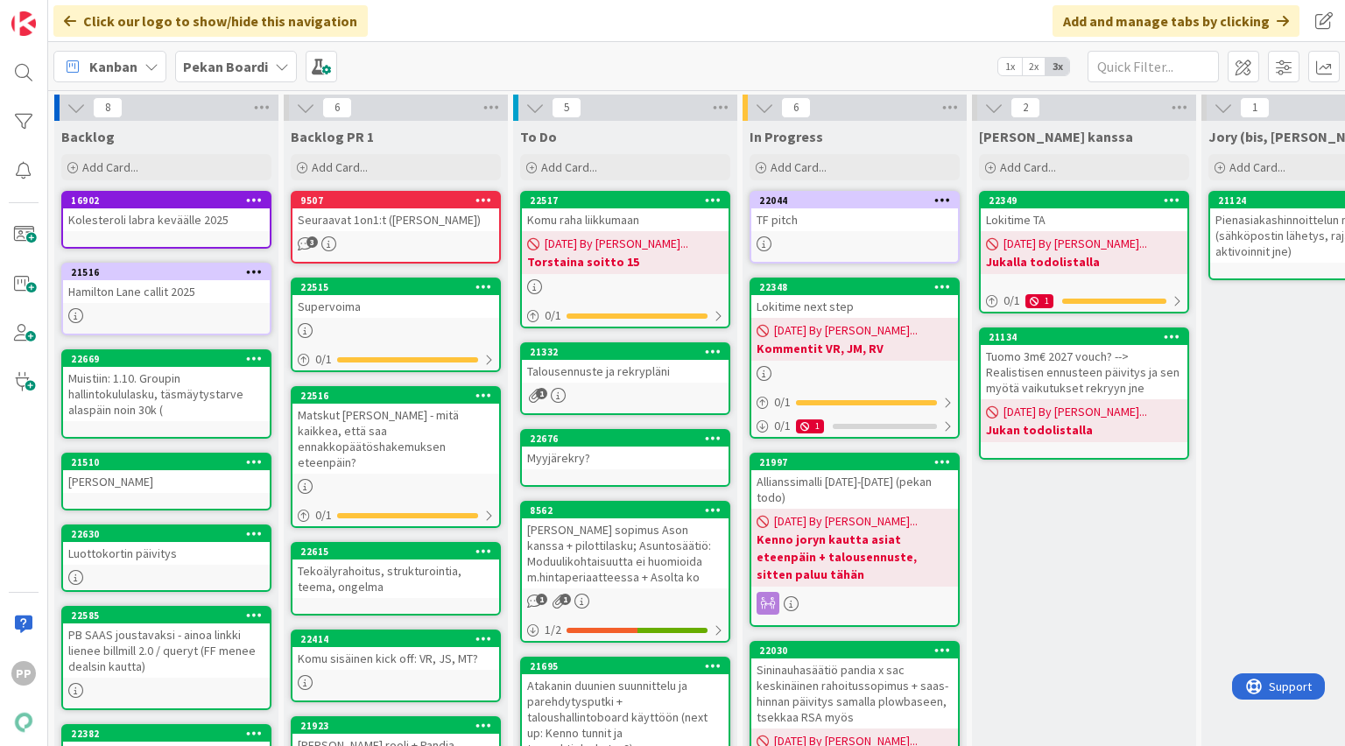
click at [382, 69] on div "Kanban Pekan Boardi 1x 2x 3x" at bounding box center [696, 66] width 1297 height 48
click at [267, 82] on div "Kanban Pekan Boardi 1x 2x 3x" at bounding box center [696, 66] width 1297 height 48
click at [244, 70] on b "Pekan Boardi" at bounding box center [225, 67] width 85 height 18
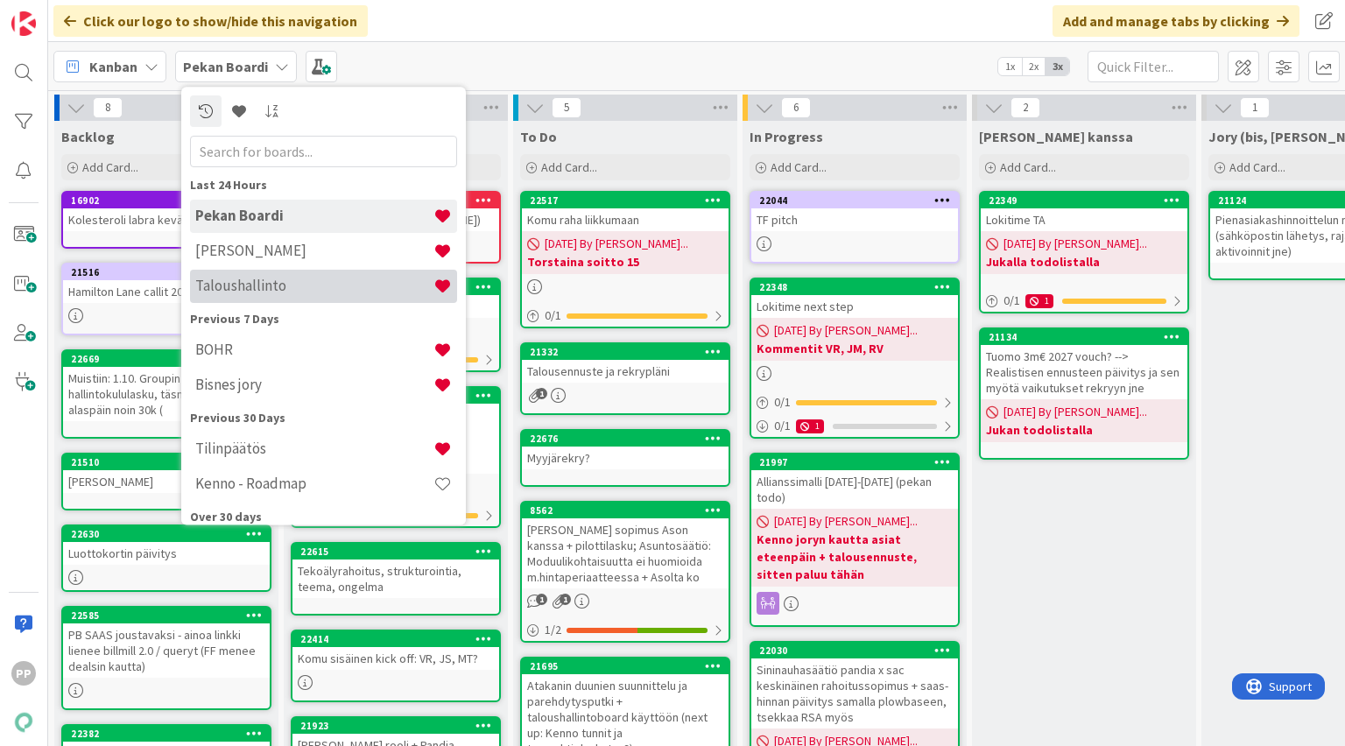
click at [229, 282] on h4 "Taloushallinto" at bounding box center [314, 287] width 238 height 18
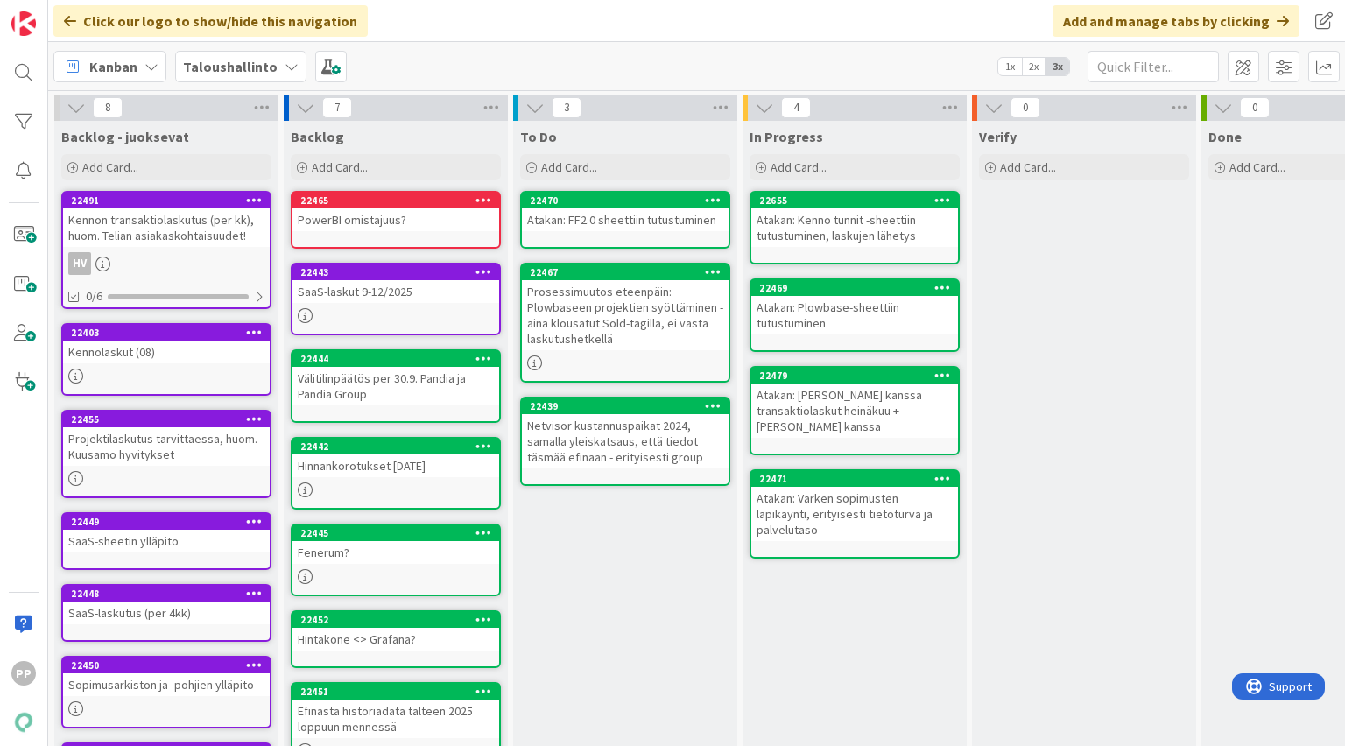
click at [502, 68] on div "Kanban Taloushallinto 1x 2x 3x" at bounding box center [696, 66] width 1297 height 48
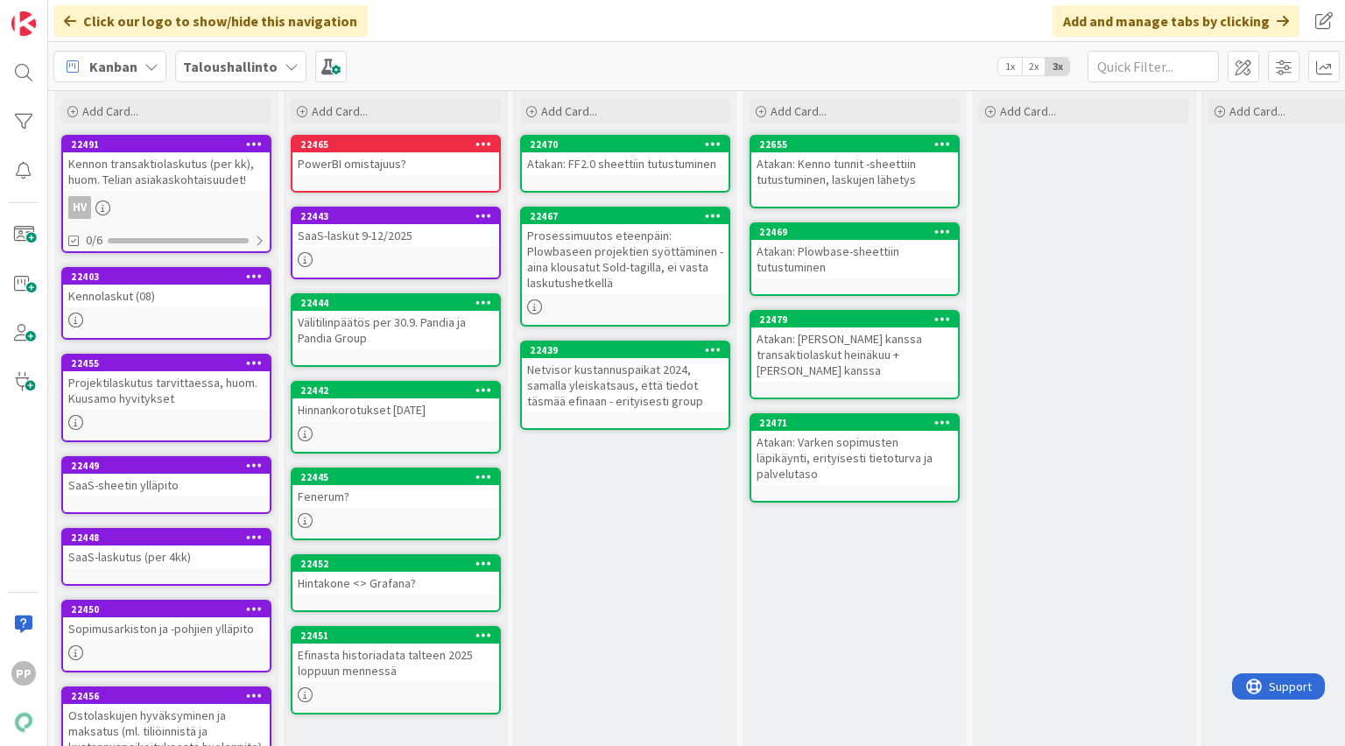
scroll to position [57, 0]
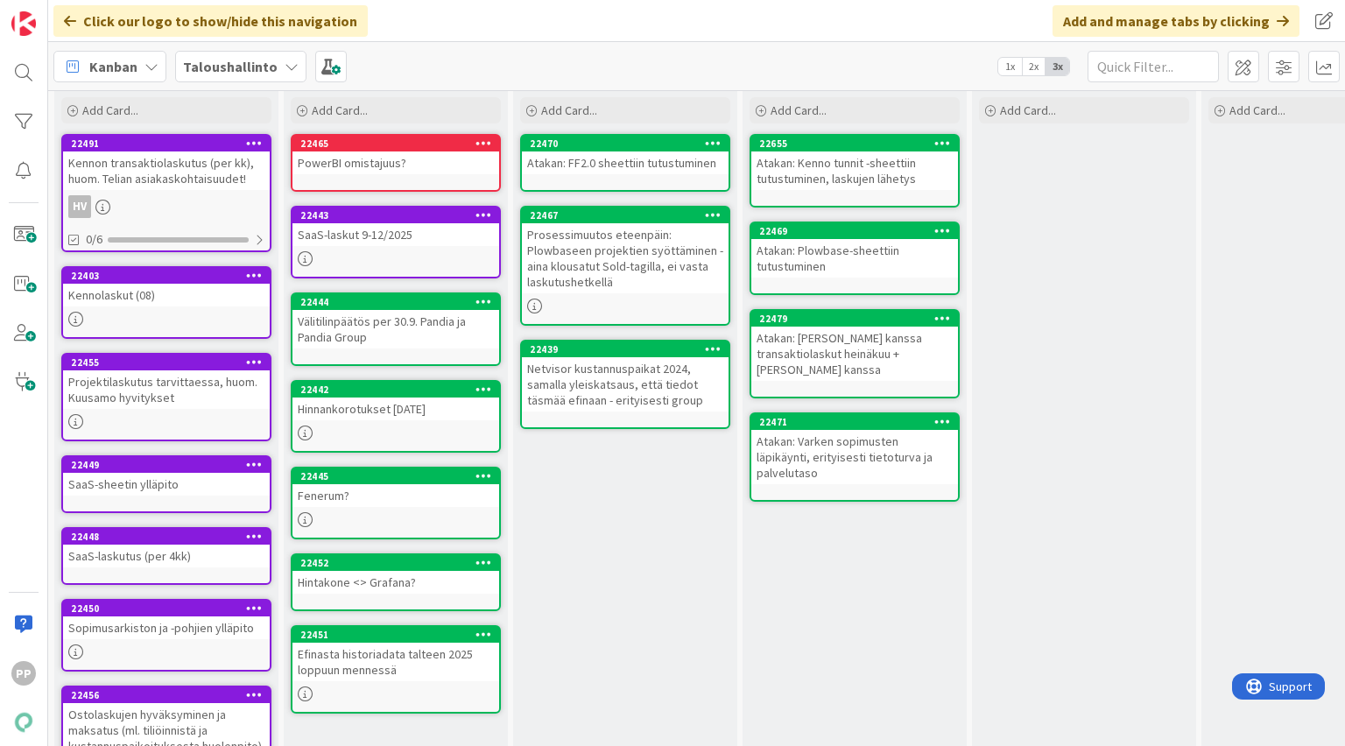
click at [581, 503] on div "To Do Add Card... 22470 Atakan: FF2.0 sheettiin tutustuminen 22467 Prosessimuut…" at bounding box center [625, 470] width 224 height 812
click at [621, 556] on div "To Do Add Card... 22470 Atakan: FF2.0 sheettiin tutustuminen 22467 Prosessimuut…" at bounding box center [625, 470] width 224 height 812
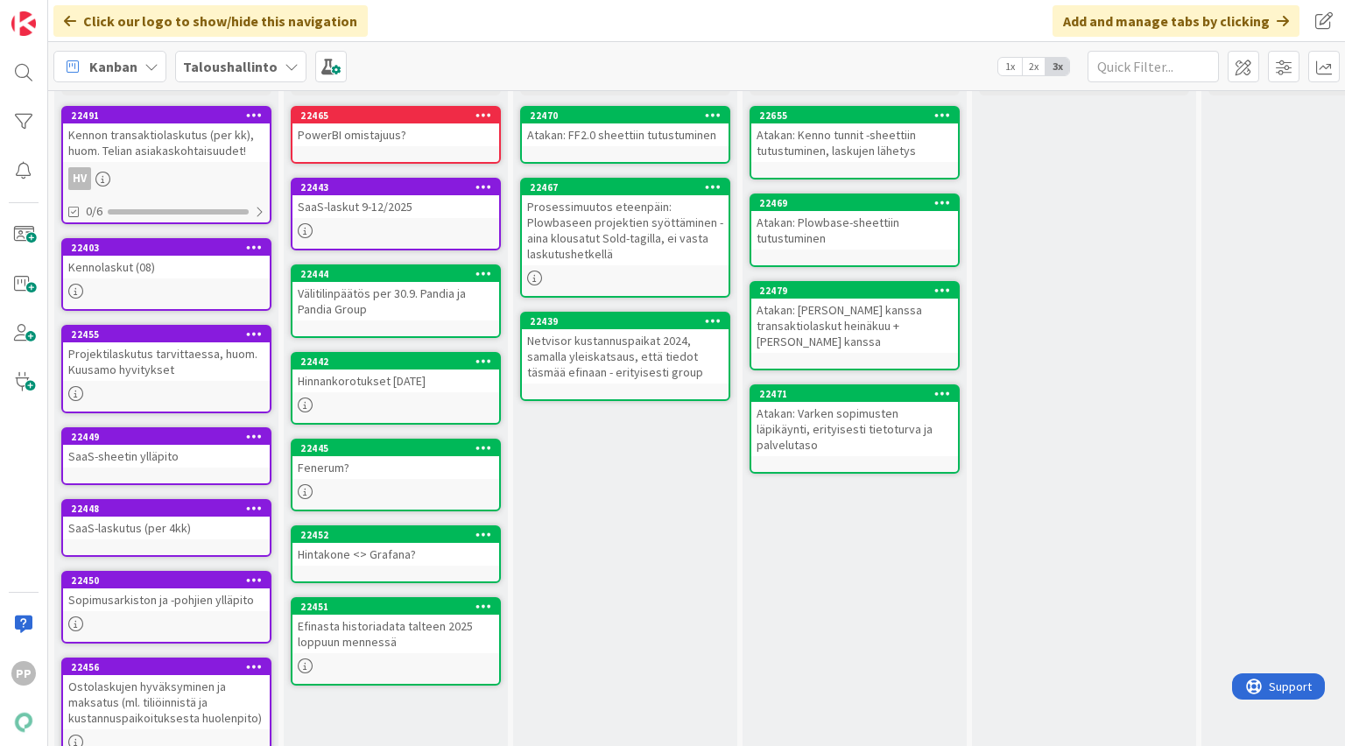
scroll to position [86, 0]
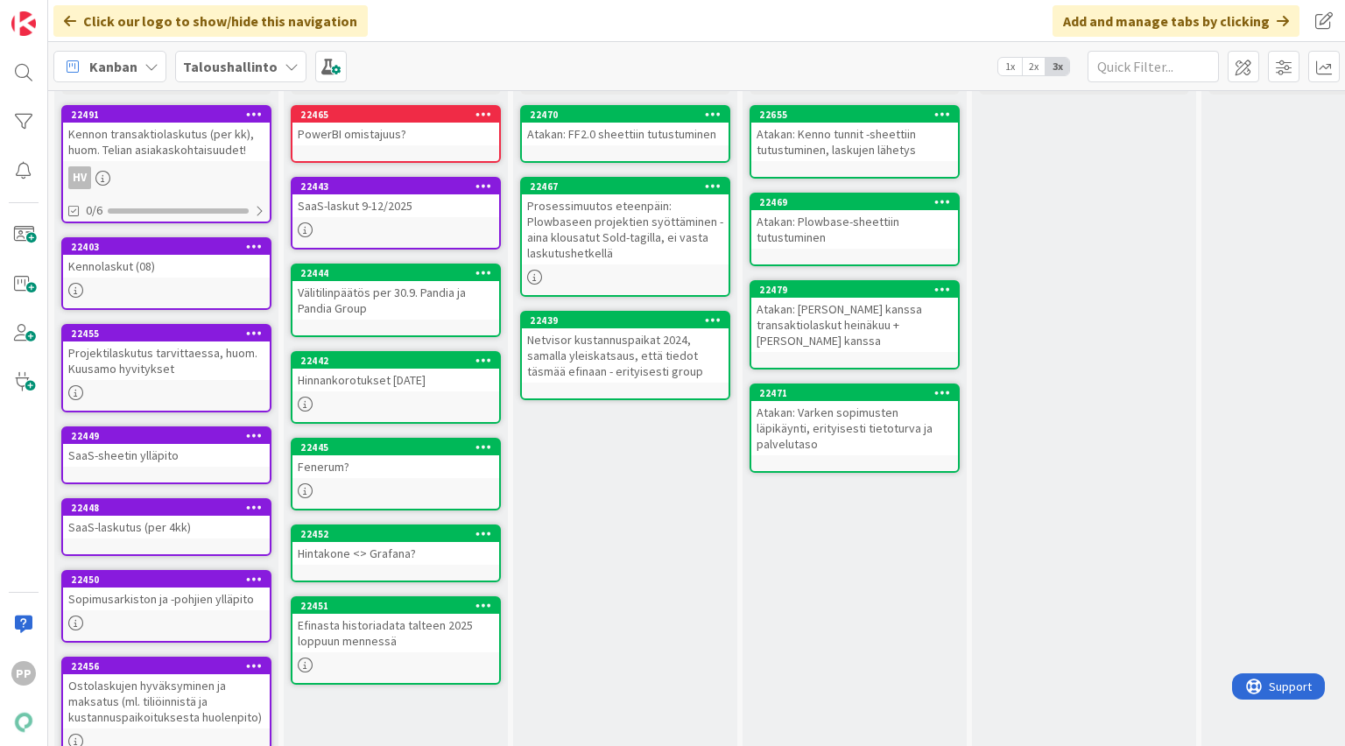
click at [377, 6] on div "Click our logo to show/hide this navigation Add and manage tabs by clicking" at bounding box center [696, 21] width 1297 height 42
click at [669, 572] on div "To Do Add Card... 22470 Atakan: FF2.0 sheettiin tutustuminen 22467 Prosessimuut…" at bounding box center [625, 441] width 224 height 812
click at [659, 439] on div "To Do Add Card... 22470 Atakan: FF2.0 sheettiin tutustuminen 22467 Prosessimuut…" at bounding box center [625, 441] width 224 height 812
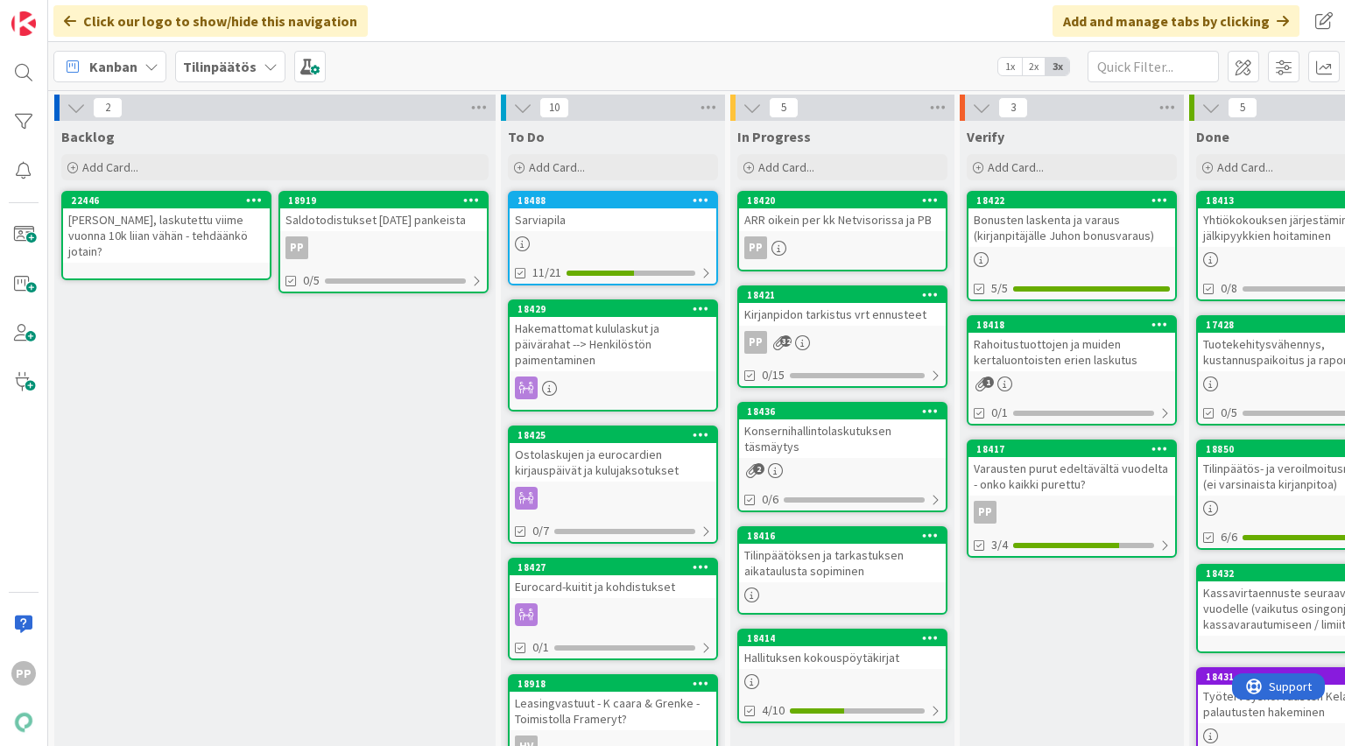
click at [392, 67] on div "Kanban Tilinpäätös 1x 2x 3x" at bounding box center [696, 66] width 1297 height 48
click at [403, 450] on div "Backlog Add Card... 18919 Saldotodistukset [DATE] pankeista PP 0/5 22446 [PERSO…" at bounding box center [274, 703] width 441 height 1165
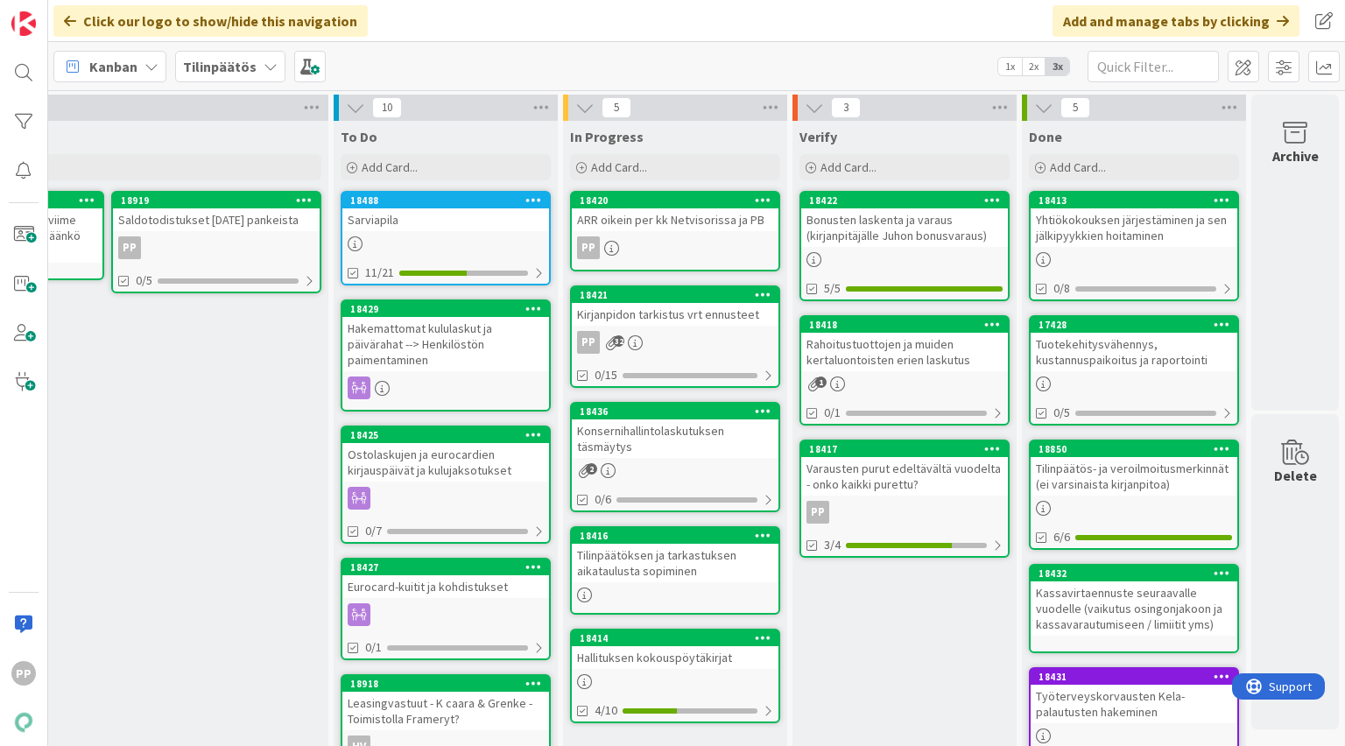
scroll to position [0, 178]
click at [717, 215] on div "ARR oikein per kk Netvisorissa ja PB" at bounding box center [675, 219] width 207 height 23
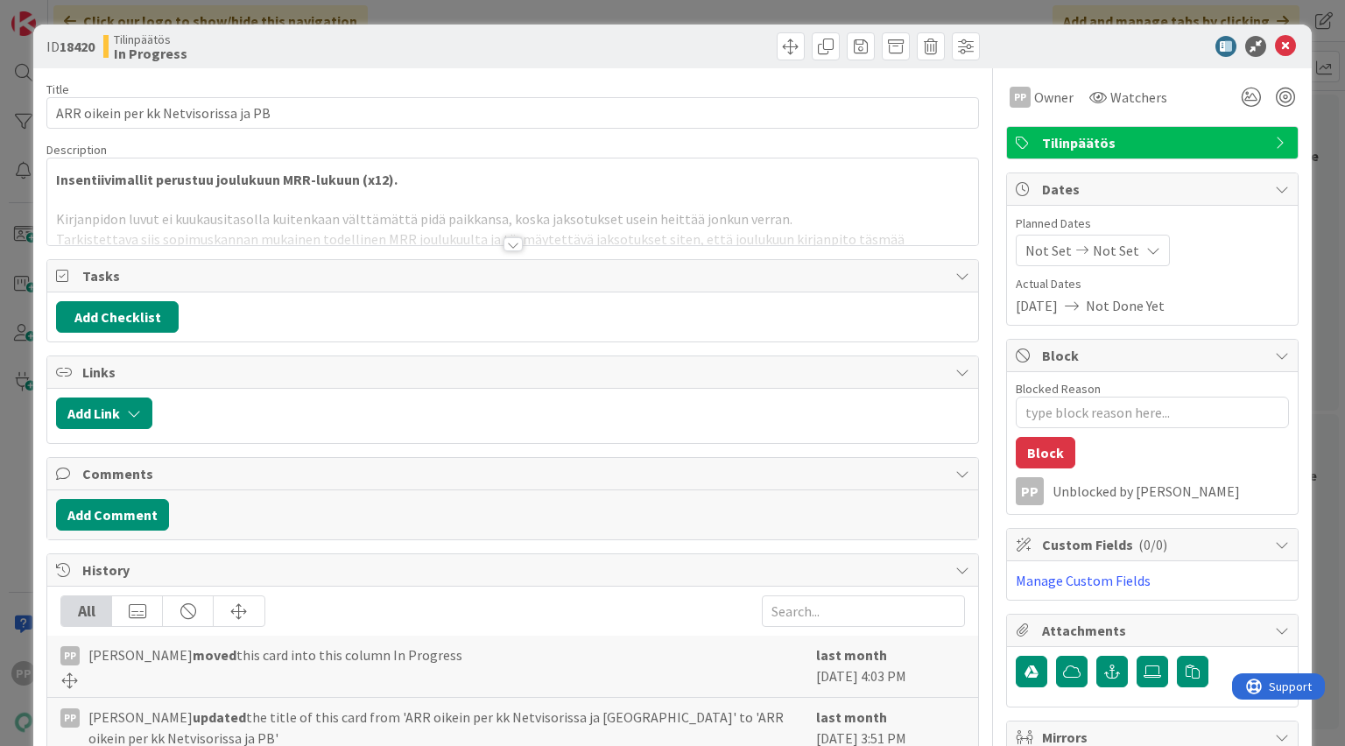
click at [687, 204] on div at bounding box center [512, 223] width 930 height 45
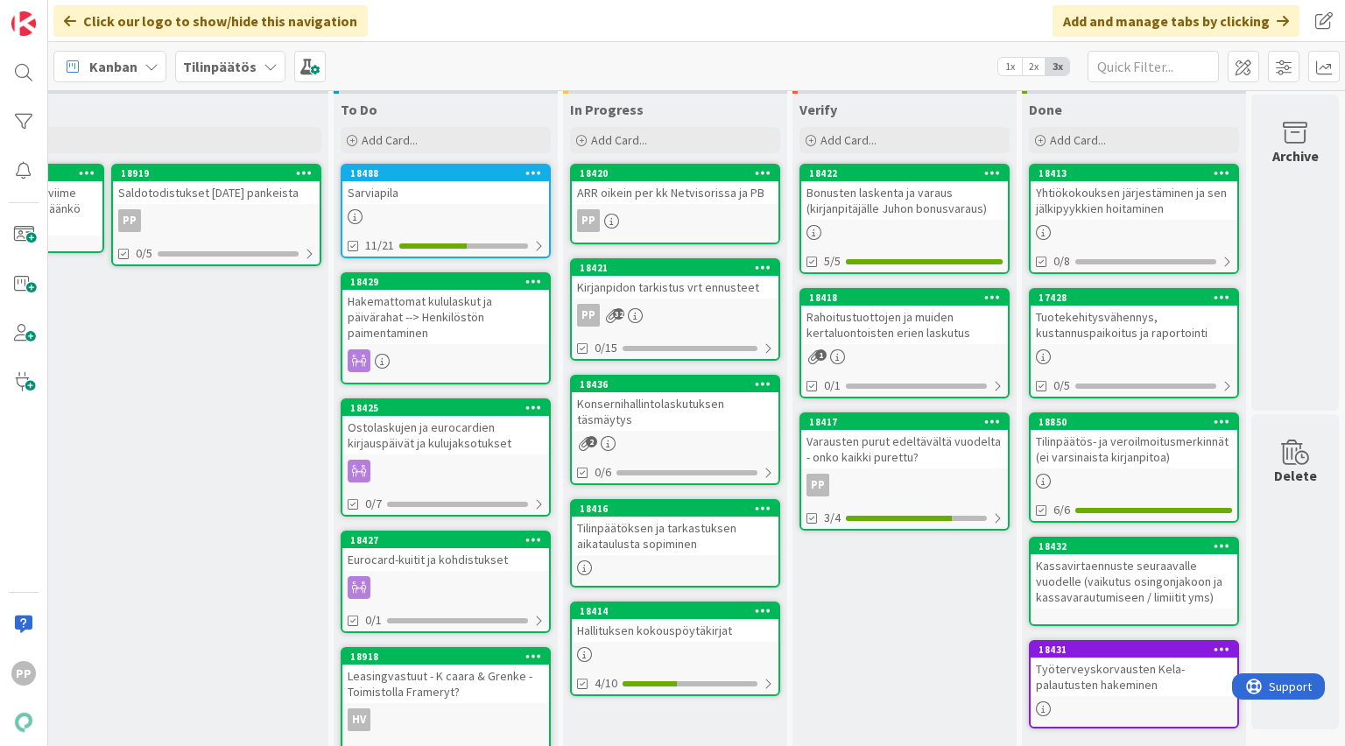
scroll to position [28, 178]
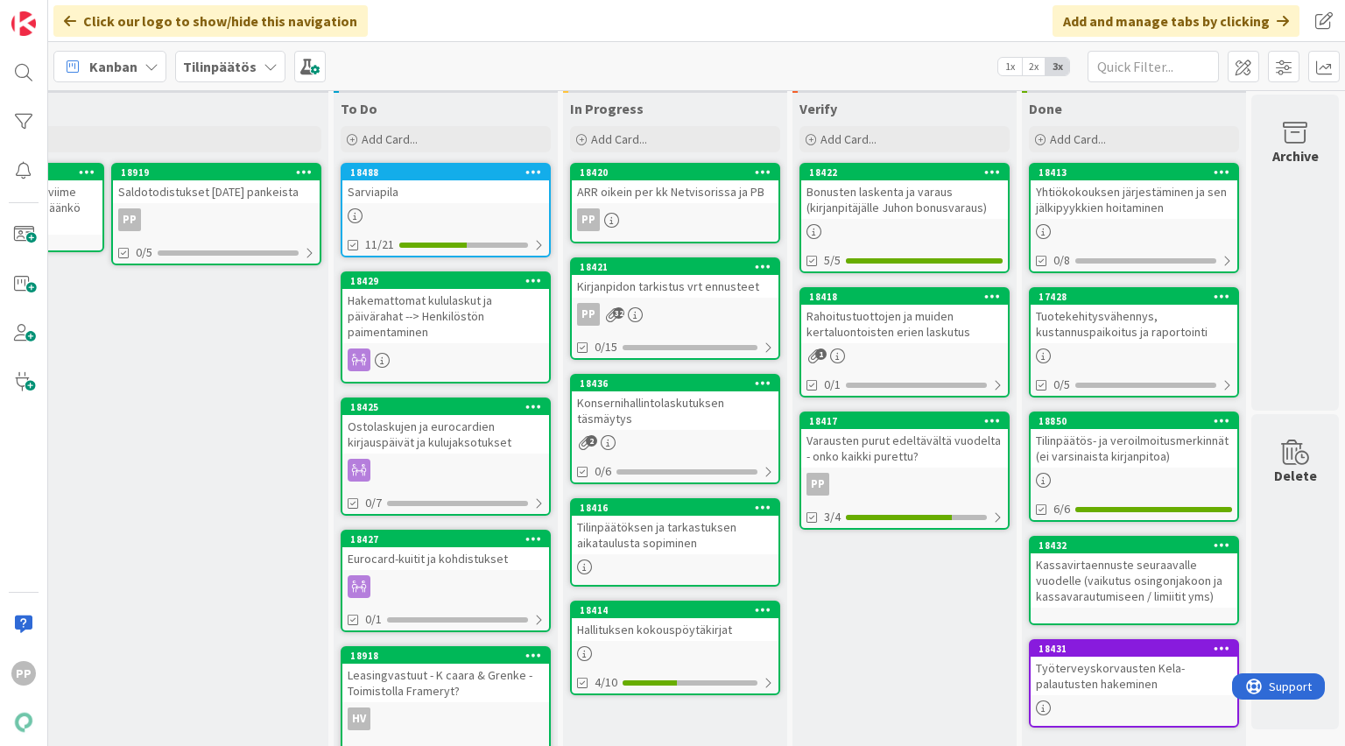
click at [820, 204] on div "Bonusten laskenta ja varaus (kirjanpitäjälle Juhon bonusvaraus)" at bounding box center [904, 199] width 207 height 39
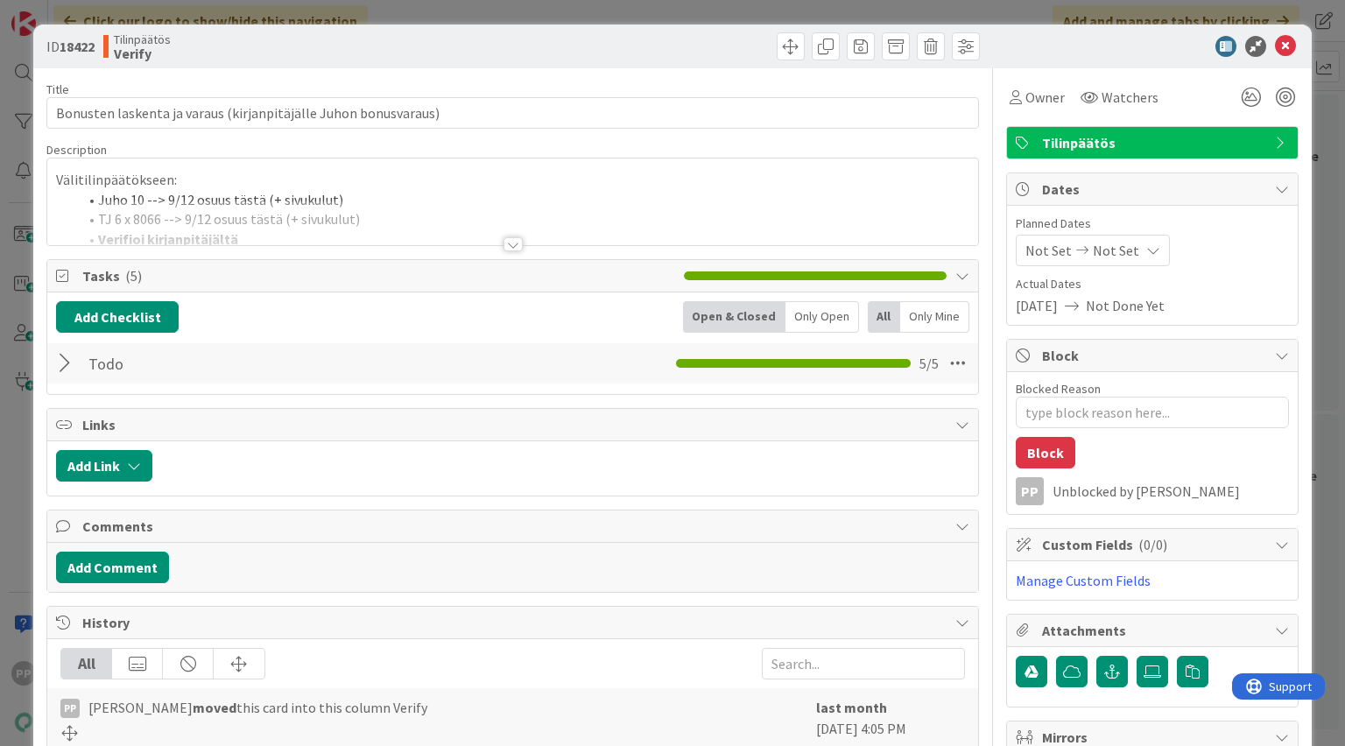
click at [820, 204] on div at bounding box center [512, 223] width 930 height 45
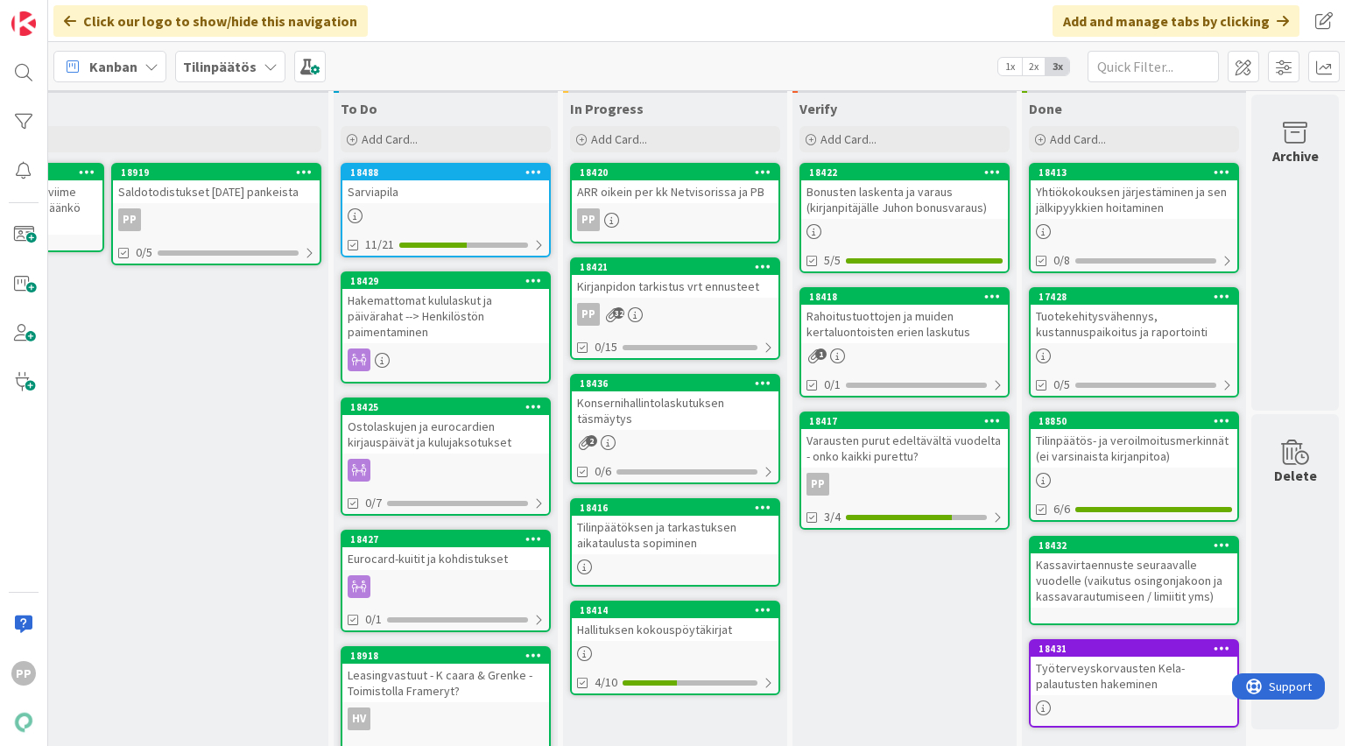
click at [921, 325] on div "Rahoitustuottojen ja muiden kertaluontoisten erien laskutus" at bounding box center [904, 324] width 207 height 39
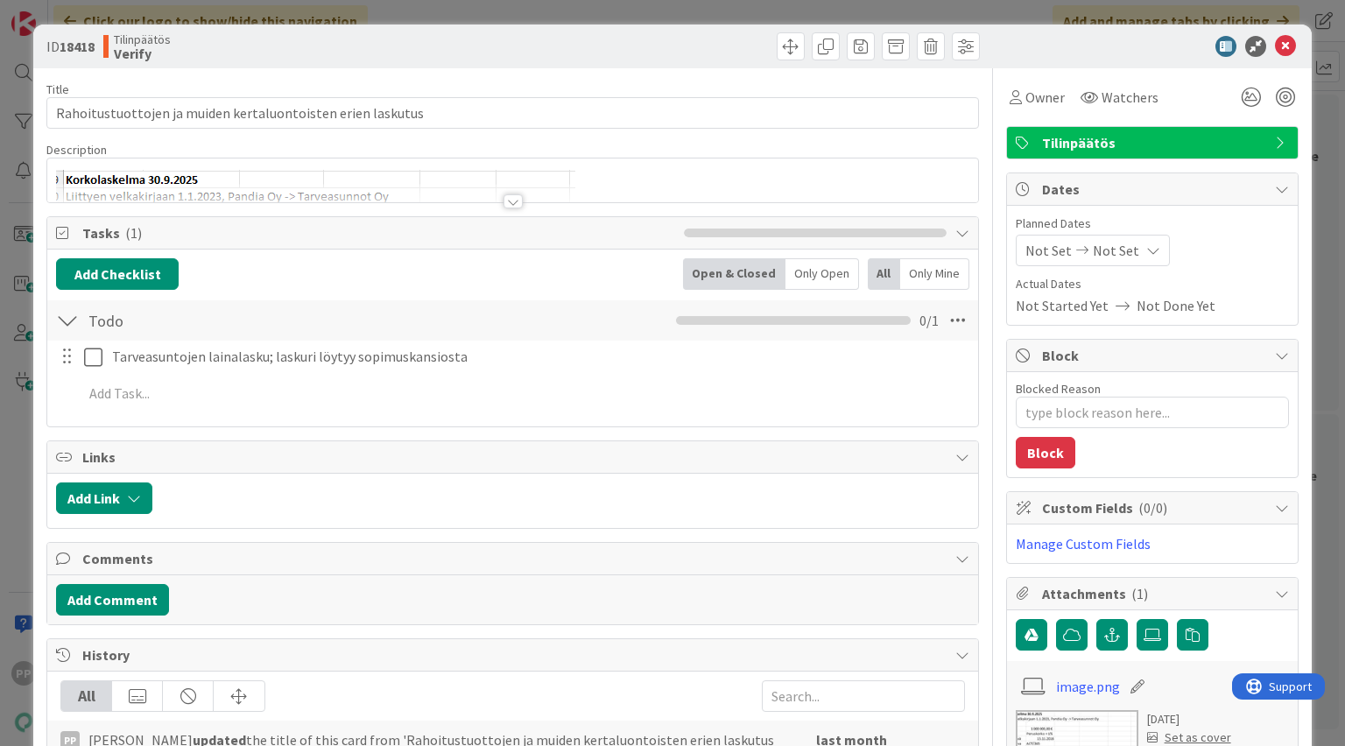
click at [379, 174] on div at bounding box center [512, 180] width 930 height 44
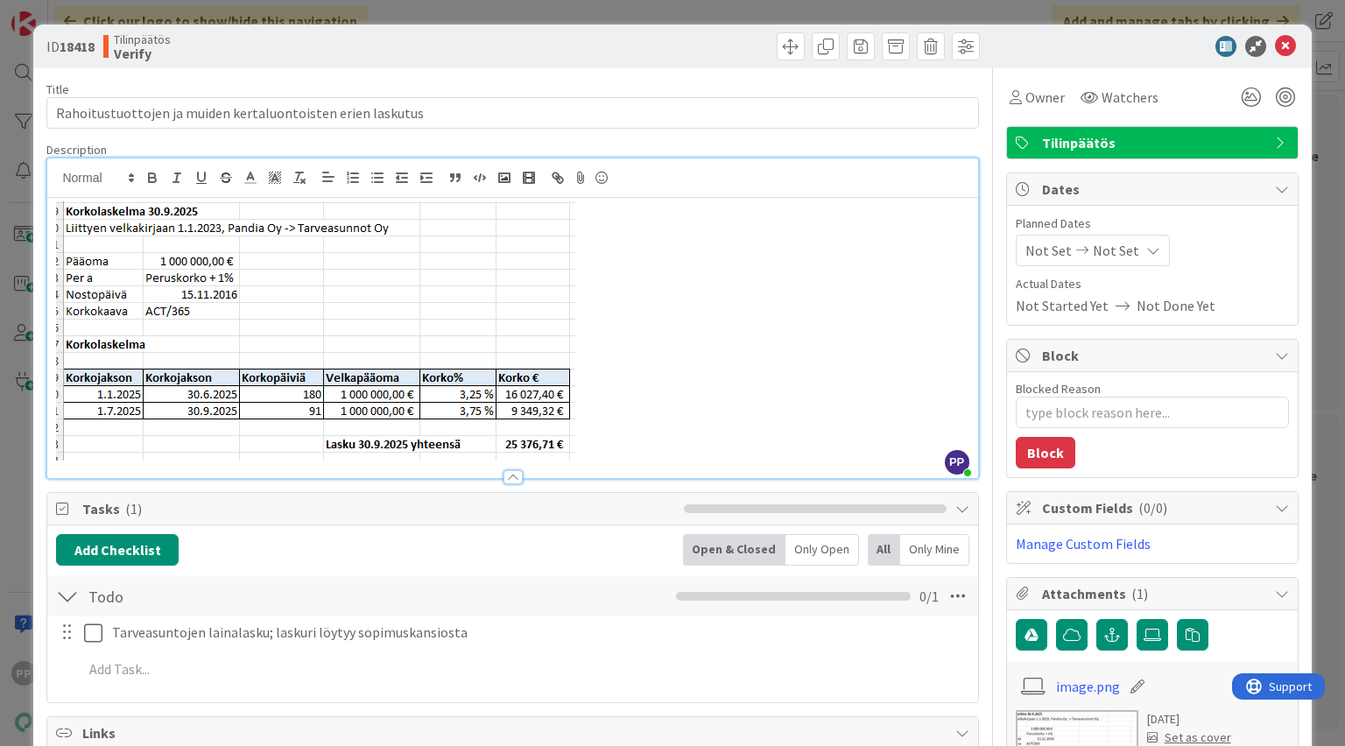
click at [672, 371] on p at bounding box center [512, 330] width 912 height 259
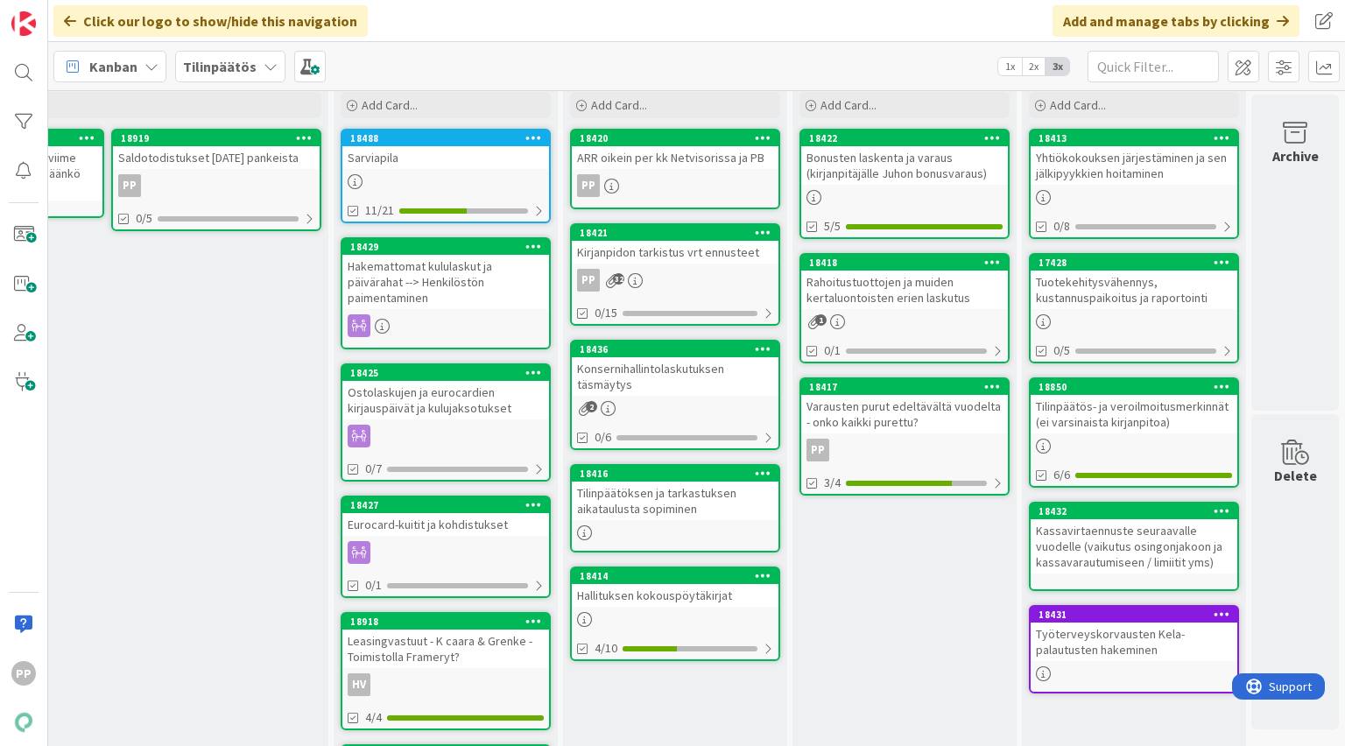
click at [934, 419] on div "Varausten purut edeltävältä vuodelta - onko kaikki purettu?" at bounding box center [904, 414] width 207 height 39
click at [672, 377] on div "Konsernihallintolaskutuksen täsmäytys" at bounding box center [675, 376] width 207 height 39
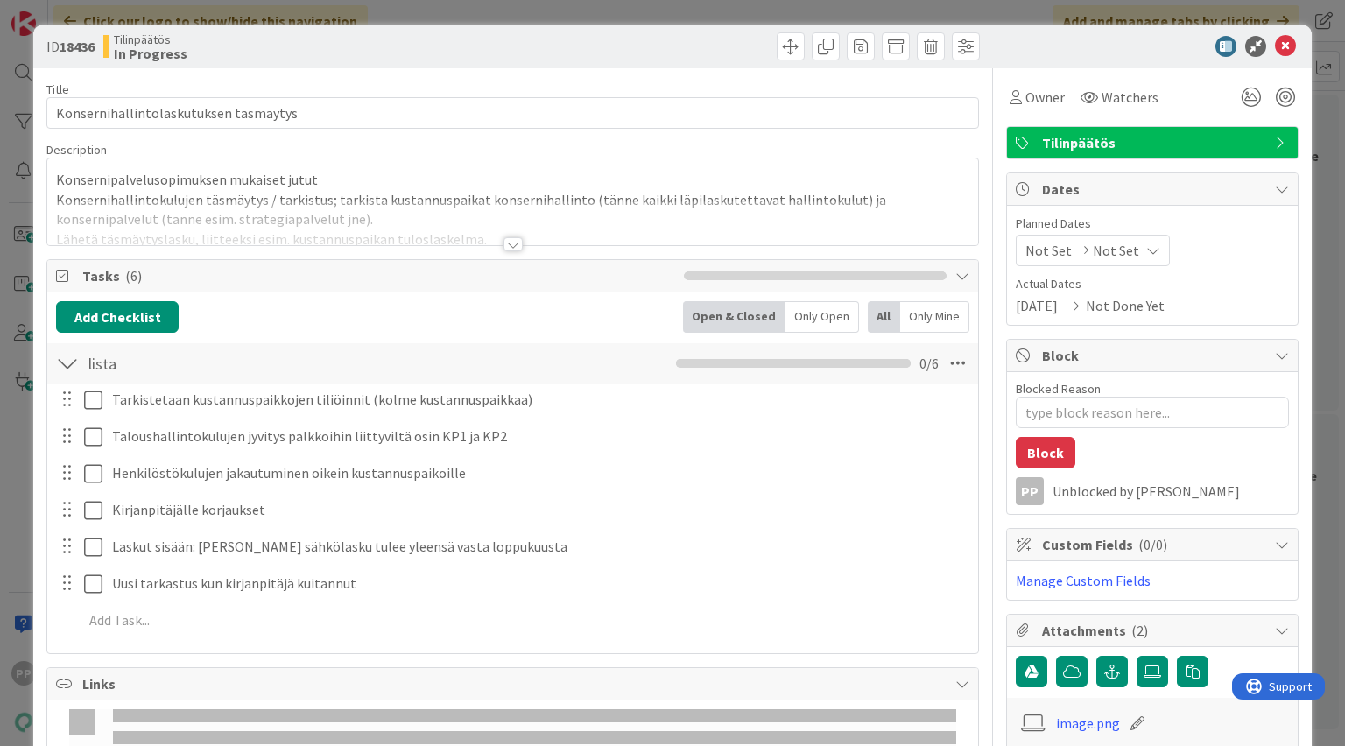
type textarea "x"
click at [334, 210] on div at bounding box center [512, 223] width 930 height 45
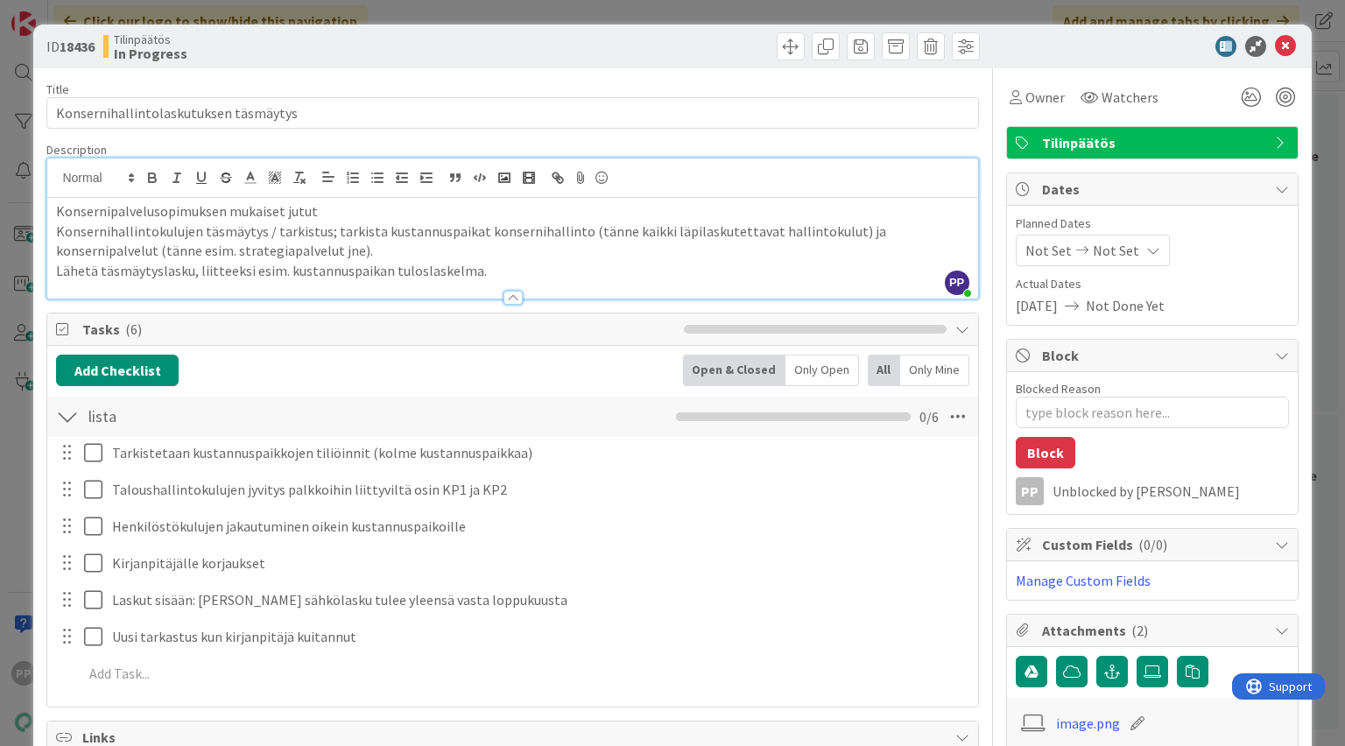
click at [334, 210] on p "Konsernipalvelusopimuksen mukaiset jutut" at bounding box center [512, 211] width 912 height 20
